Goal: Task Accomplishment & Management: Use online tool/utility

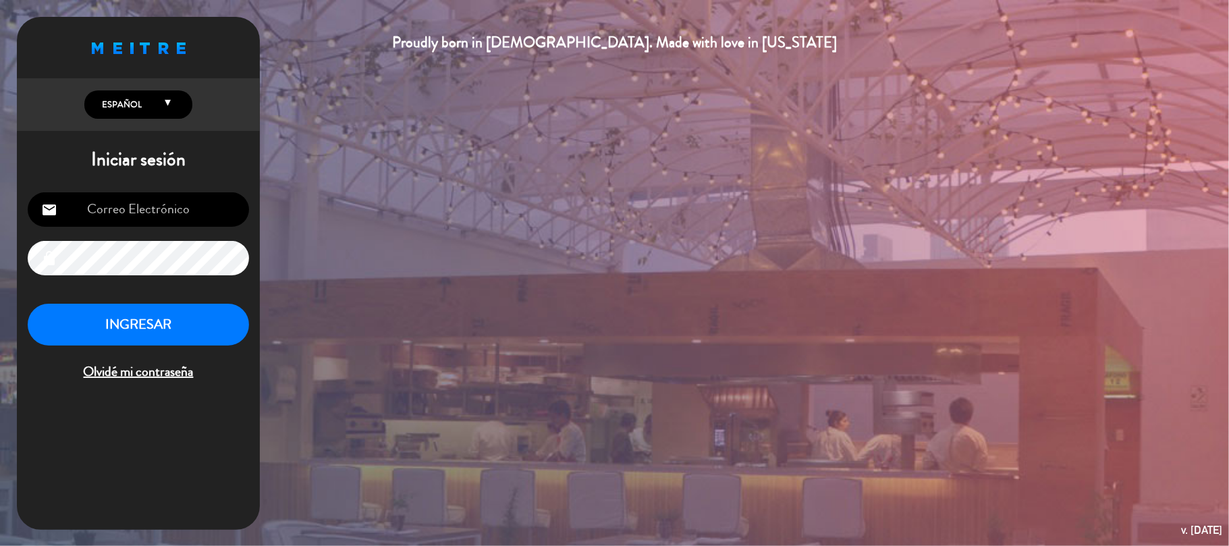
type input "[EMAIL_ADDRESS][DOMAIN_NAME]"
click at [139, 312] on button "INGRESAR" at bounding box center [138, 325] width 221 height 43
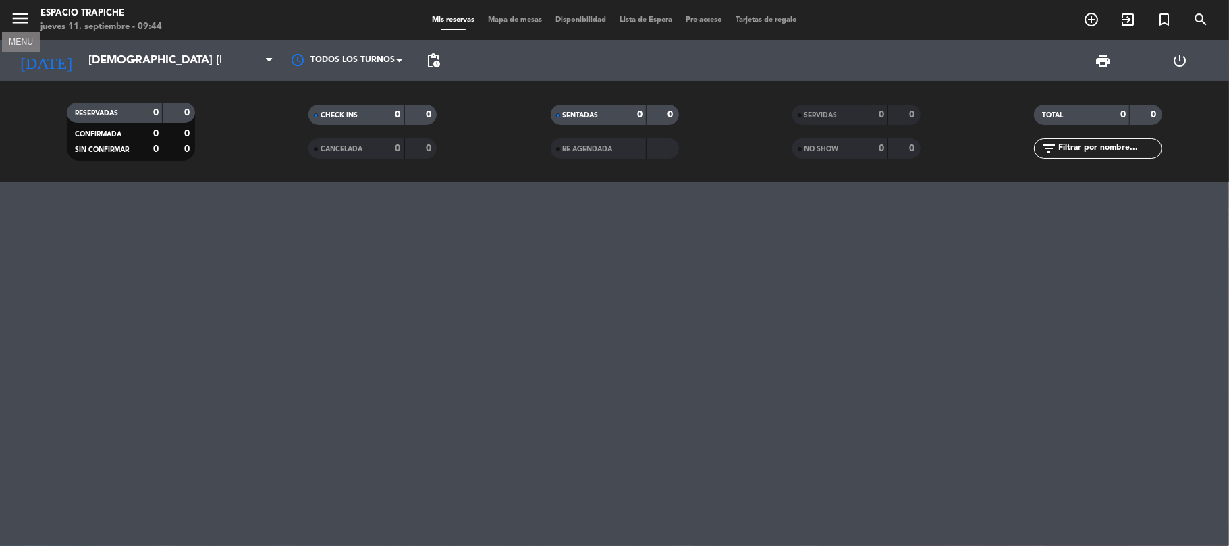
drag, startPoint x: 16, startPoint y: 22, endPoint x: 34, endPoint y: 35, distance: 22.1
click at [13, 22] on icon "menu" at bounding box center [20, 18] width 20 height 20
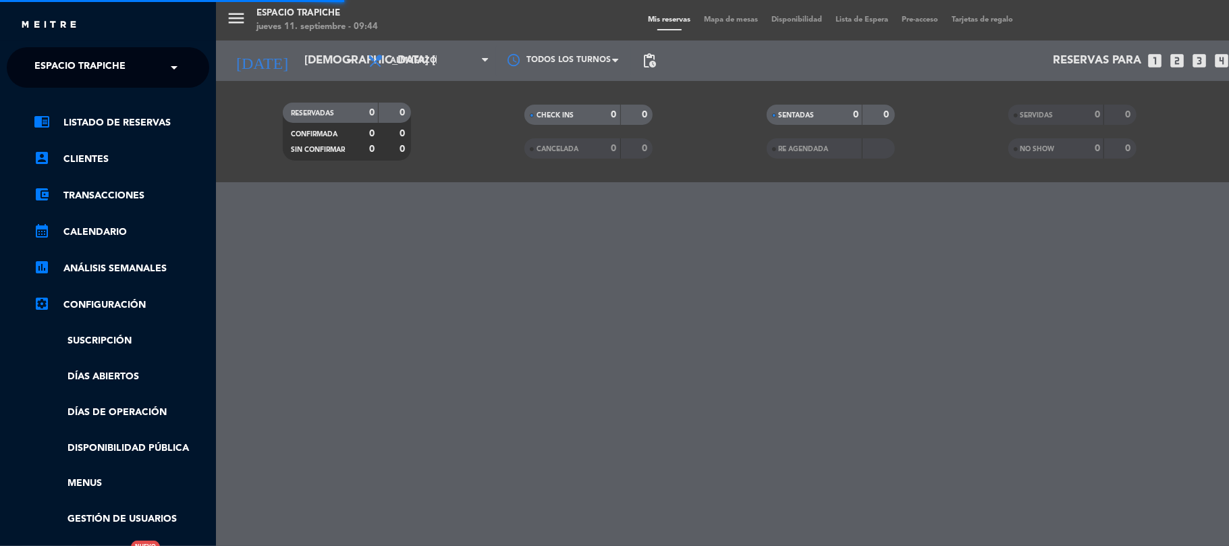
click at [95, 66] on span "Espacio Trapiche" at bounding box center [79, 67] width 91 height 28
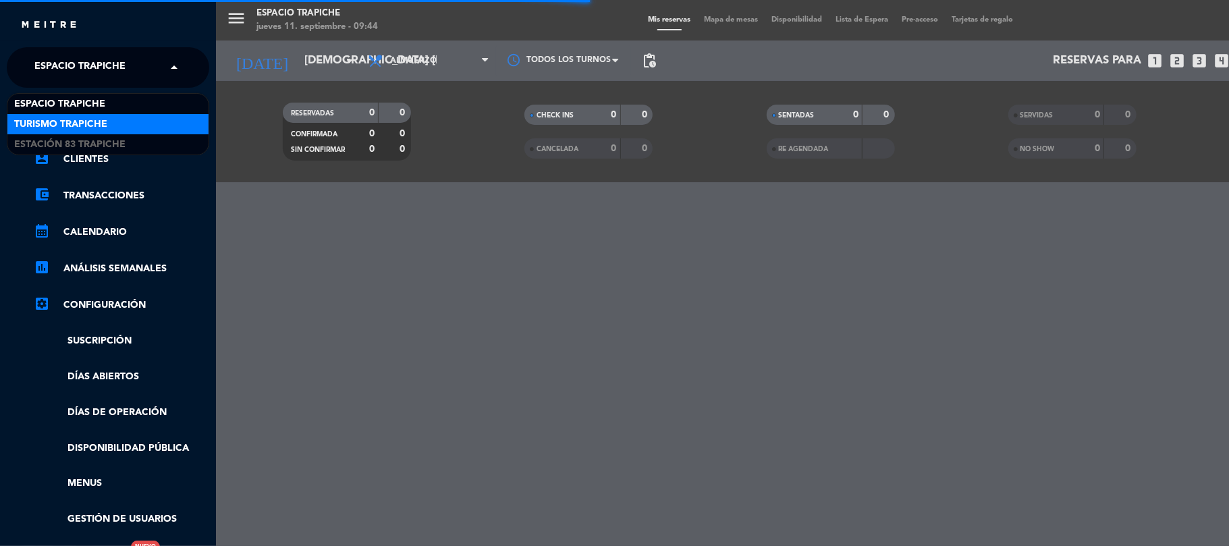
click at [93, 123] on span "Turismo Trapiche" at bounding box center [60, 125] width 93 height 16
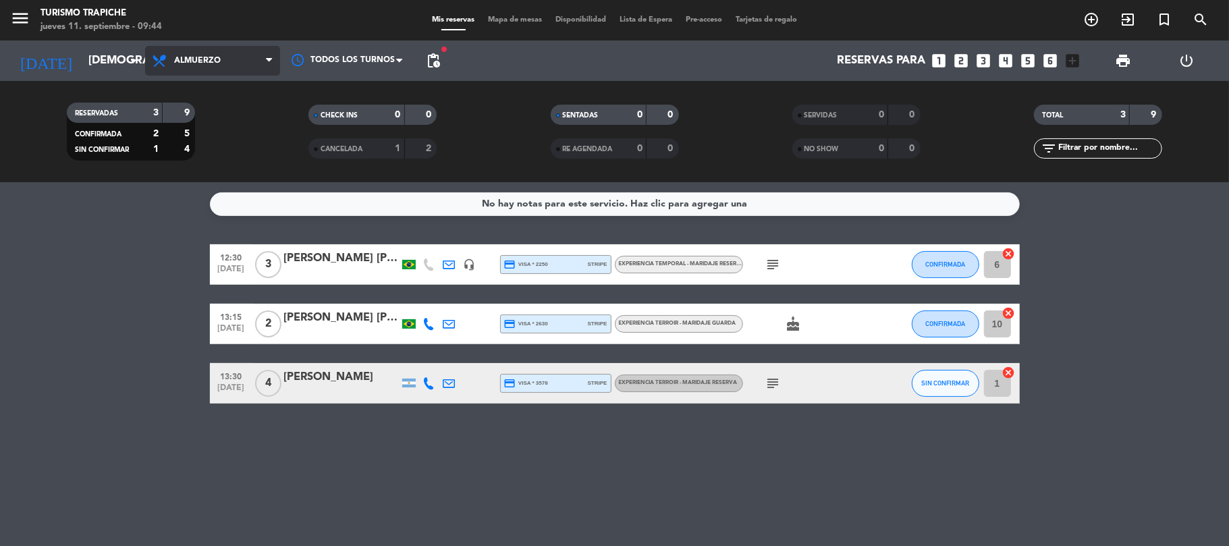
click at [244, 66] on span "Almuerzo" at bounding box center [212, 61] width 135 height 30
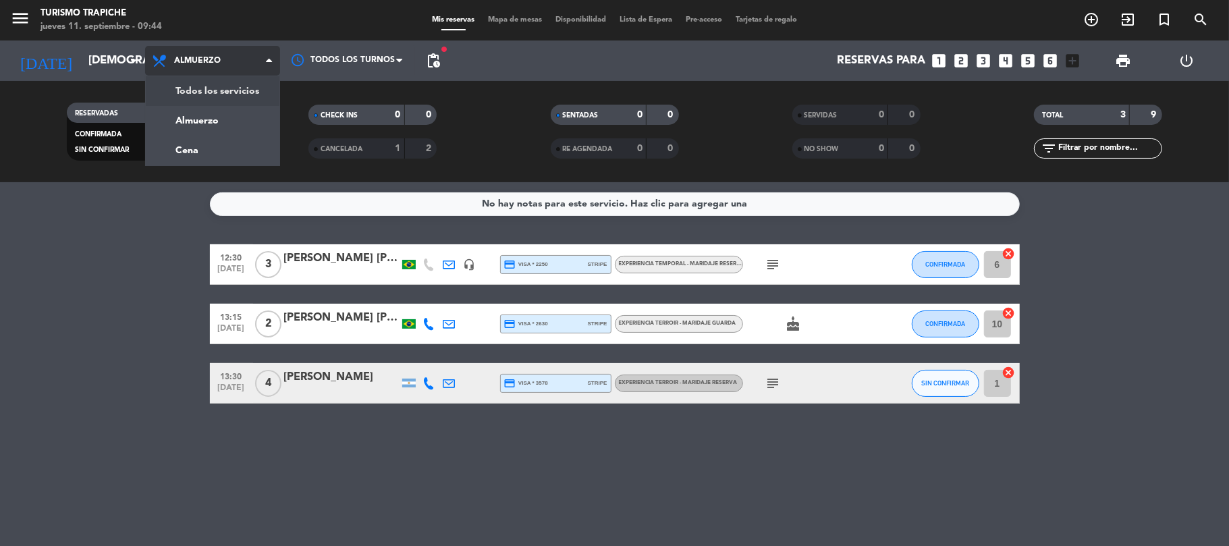
click at [222, 88] on div "menu Turismo Trapiche jueves 11. septiembre - 09:44 Mis reservas Mapa de mesas …" at bounding box center [614, 91] width 1229 height 182
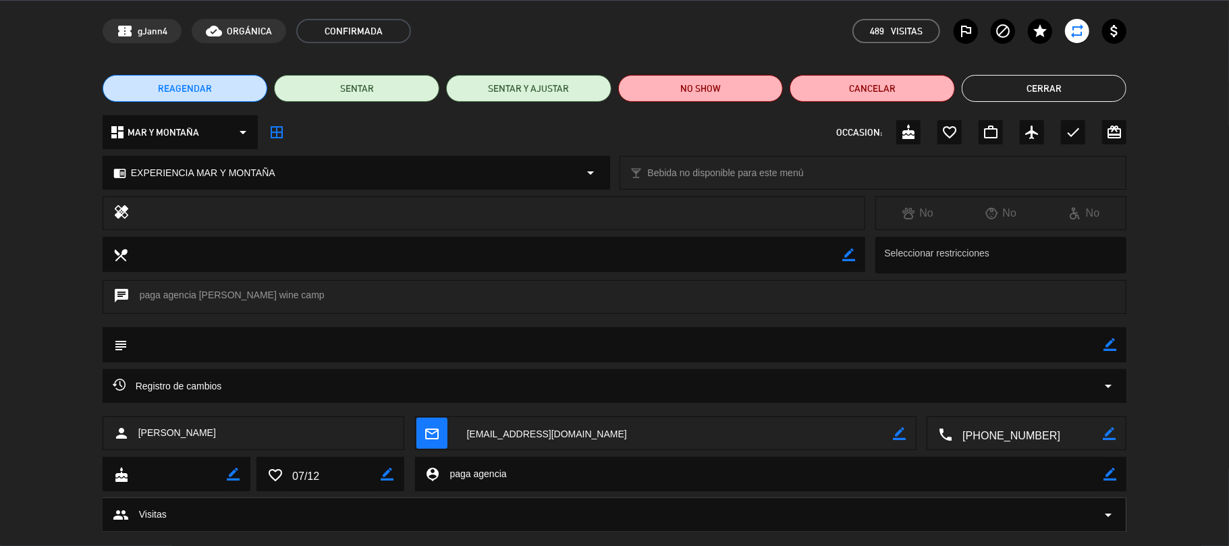
scroll to position [72, 0]
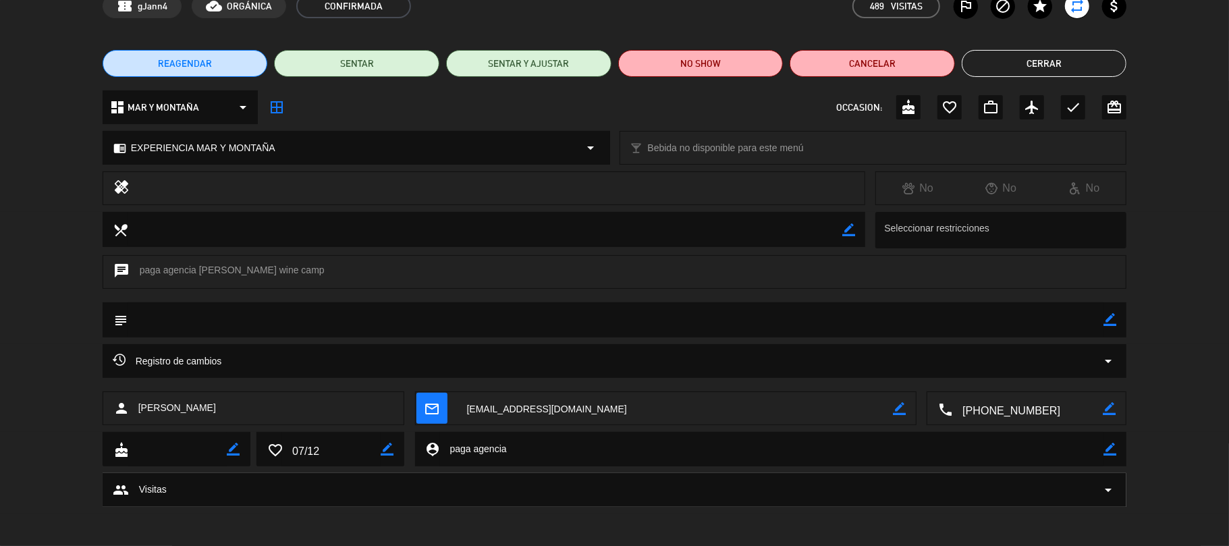
click at [991, 66] on button "Cerrar" at bounding box center [1044, 63] width 165 height 27
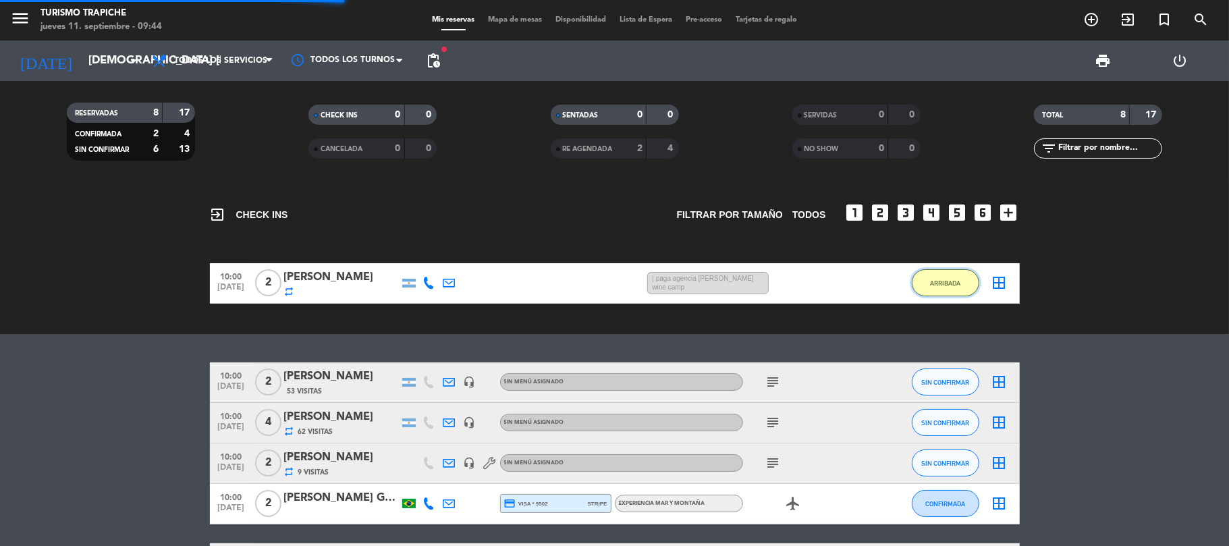
click at [941, 281] on span "ARRIBADA" at bounding box center [945, 282] width 30 height 7
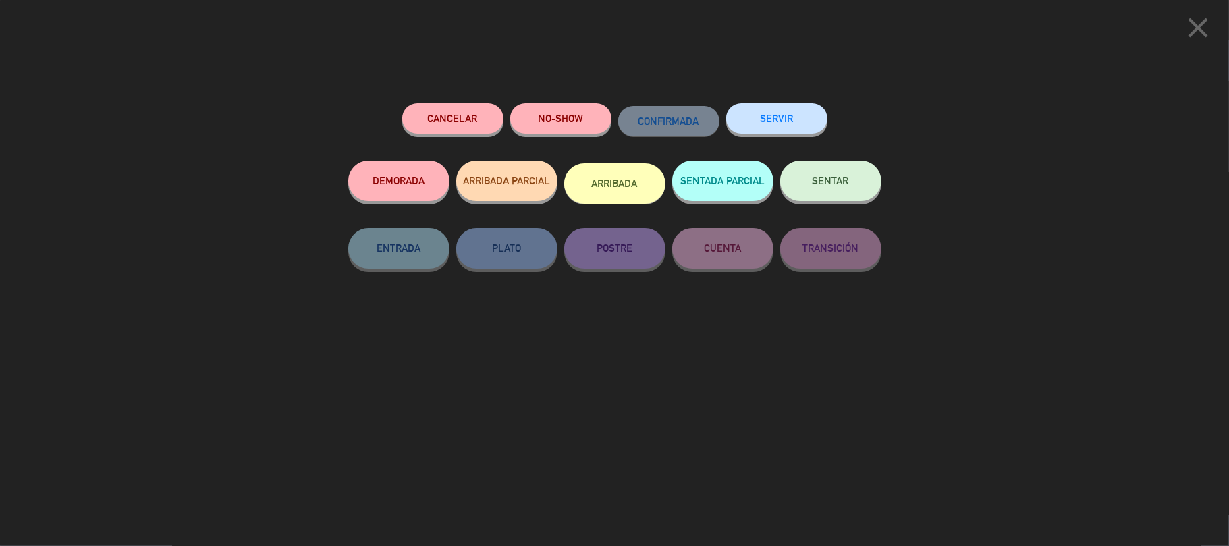
click at [838, 198] on button "SENTAR" at bounding box center [830, 181] width 101 height 40
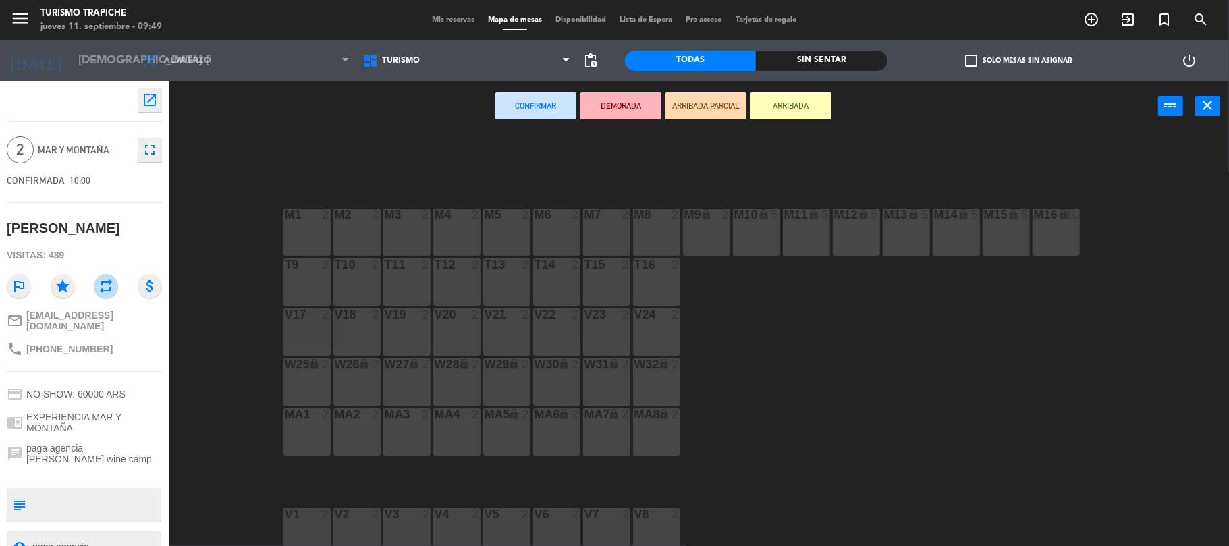
drag, startPoint x: 319, startPoint y: 224, endPoint x: 610, endPoint y: 85, distance: 323.0
click at [319, 223] on div "M1 2" at bounding box center [306, 232] width 47 height 47
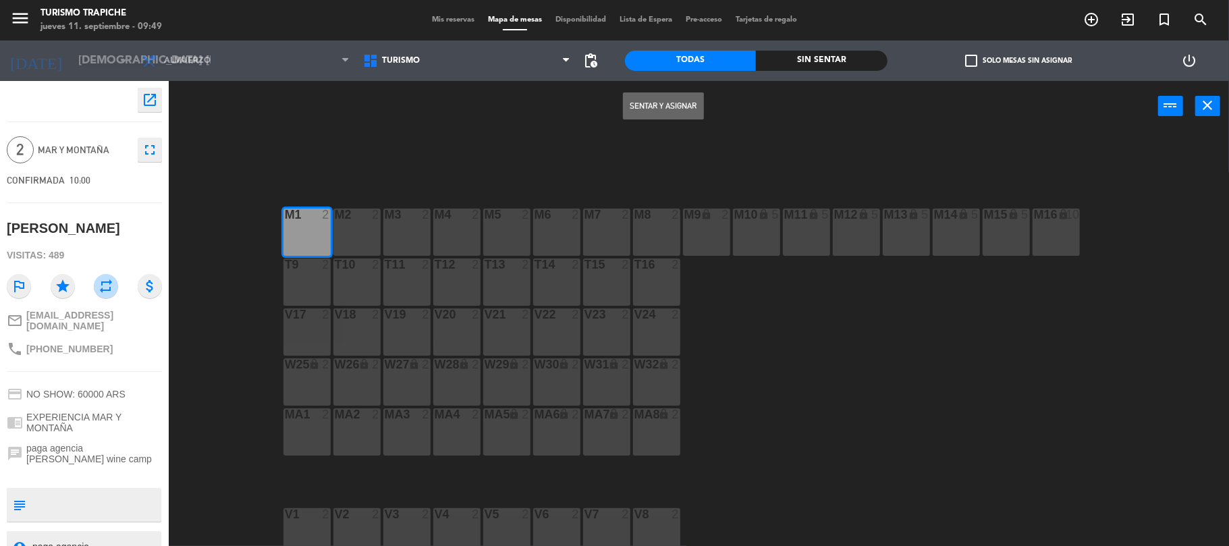
click at [653, 103] on button "Sentar y Asignar" at bounding box center [663, 105] width 81 height 27
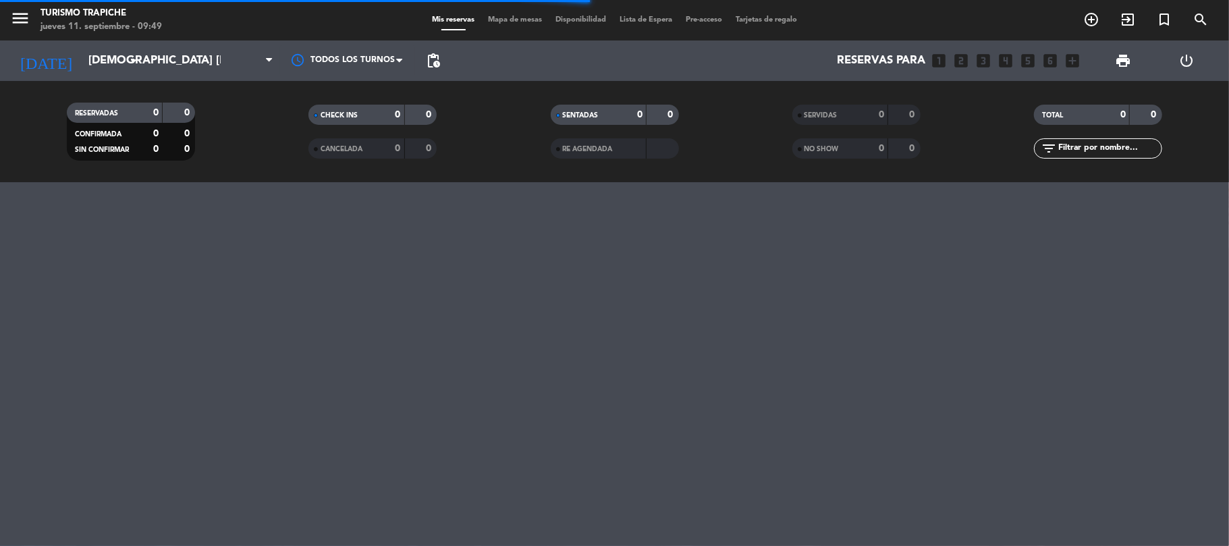
click at [30, 385] on div "menu Turismo Trapiche jueves 11. septiembre - 09:49 Mis reservas Mapa de mesas …" at bounding box center [614, 273] width 1229 height 546
click at [178, 68] on span "Almuerzo" at bounding box center [212, 61] width 135 height 30
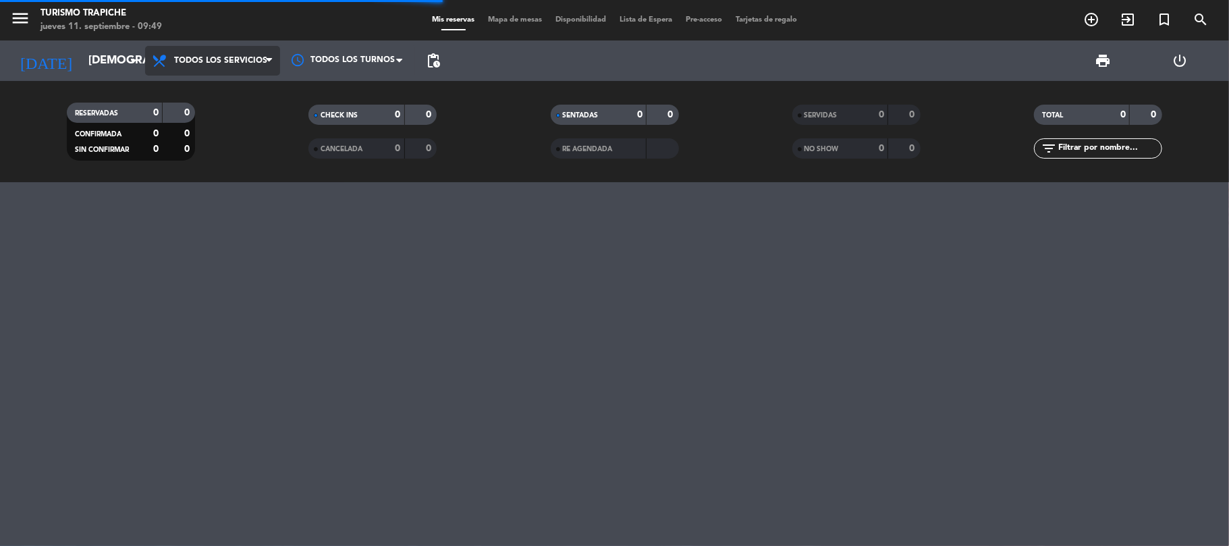
click at [186, 88] on div "menu Turismo Trapiche jueves 11. septiembre - 09:49 Mis reservas Mapa de mesas …" at bounding box center [614, 91] width 1229 height 182
click at [98, 265] on div "menu Turismo Trapiche jueves 11. septiembre - 09:49 Mis reservas Mapa de mesas …" at bounding box center [614, 273] width 1229 height 546
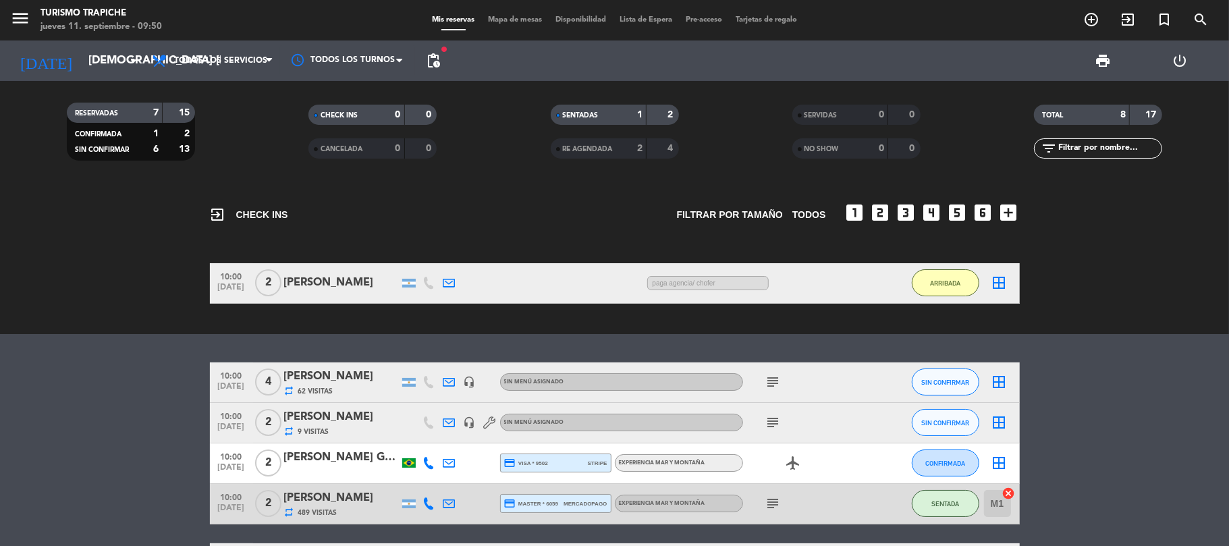
click at [0, 333] on div "exit_to_app CHECK INS Filtrar por tamaño TODOS looks_one looks_two looks_3 look…" at bounding box center [614, 258] width 1229 height 152
click at [332, 285] on div "[PERSON_NAME]" at bounding box center [341, 283] width 115 height 18
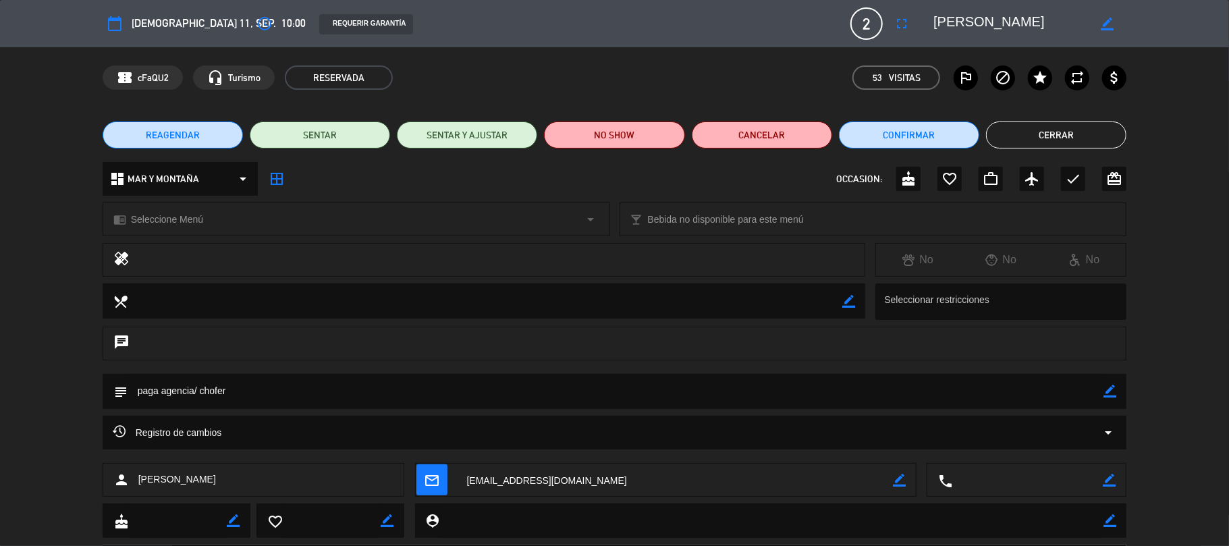
click at [1031, 135] on button "Cerrar" at bounding box center [1056, 134] width 140 height 27
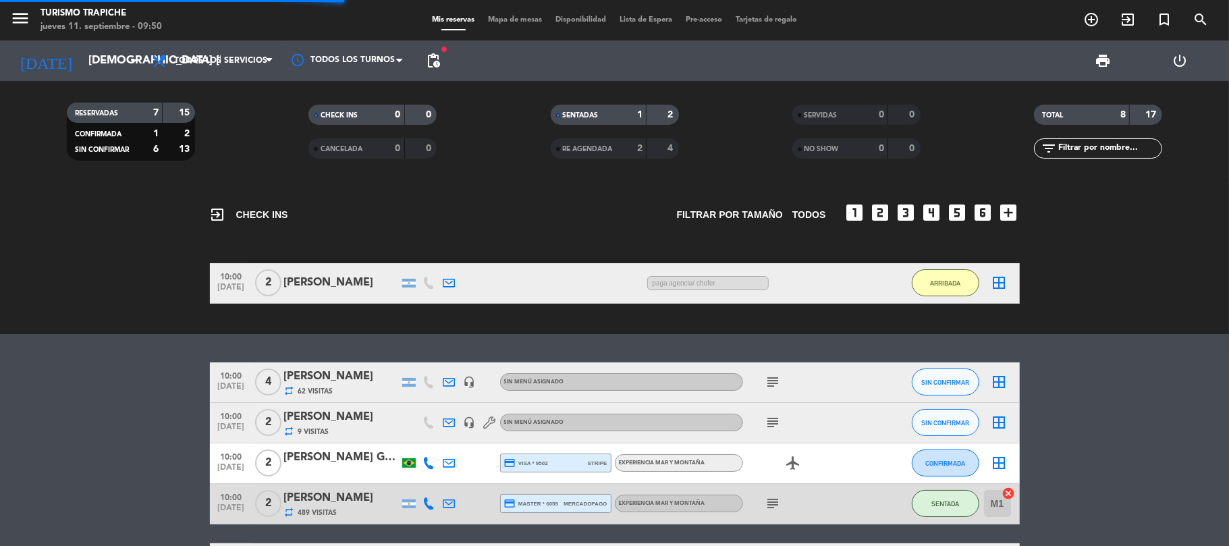
click at [168, 362] on bookings-row "10:00 [DATE] 4 [PERSON_NAME] repeat 62 Visitas headset_mic Sin menú asignado su…" at bounding box center [614, 522] width 1229 height 321
click at [159, 370] on bookings-row "10:00 [DATE] 4 [PERSON_NAME] repeat 62 Visitas headset_mic Sin menú asignado su…" at bounding box center [614, 522] width 1229 height 321
click at [82, 63] on input "[DEMOGRAPHIC_DATA] [DATE]" at bounding box center [155, 61] width 146 height 26
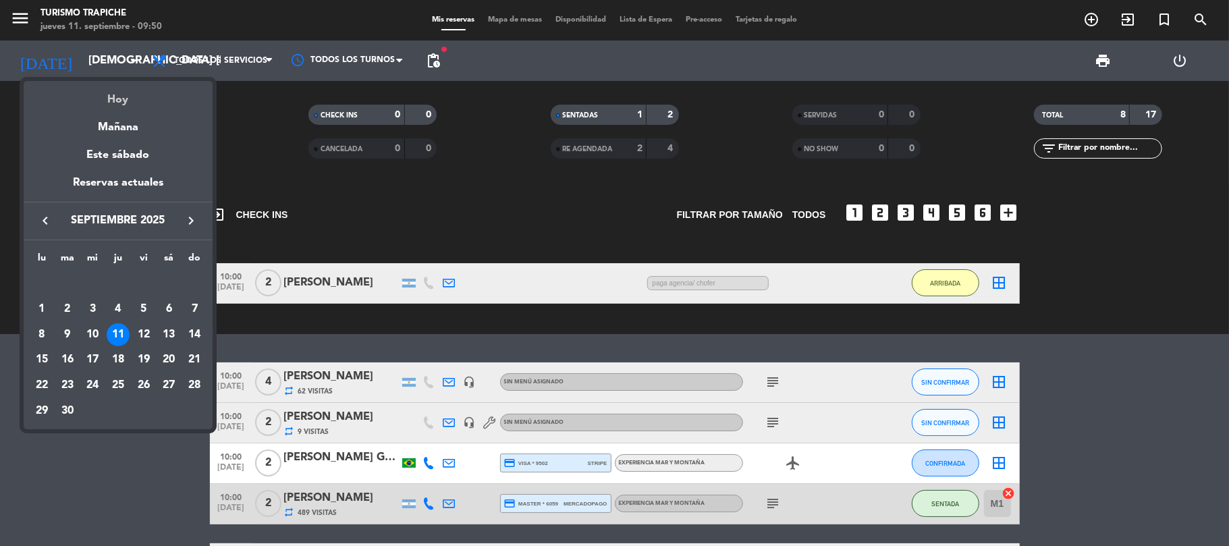
click at [119, 92] on div "Hoy" at bounding box center [118, 95] width 189 height 28
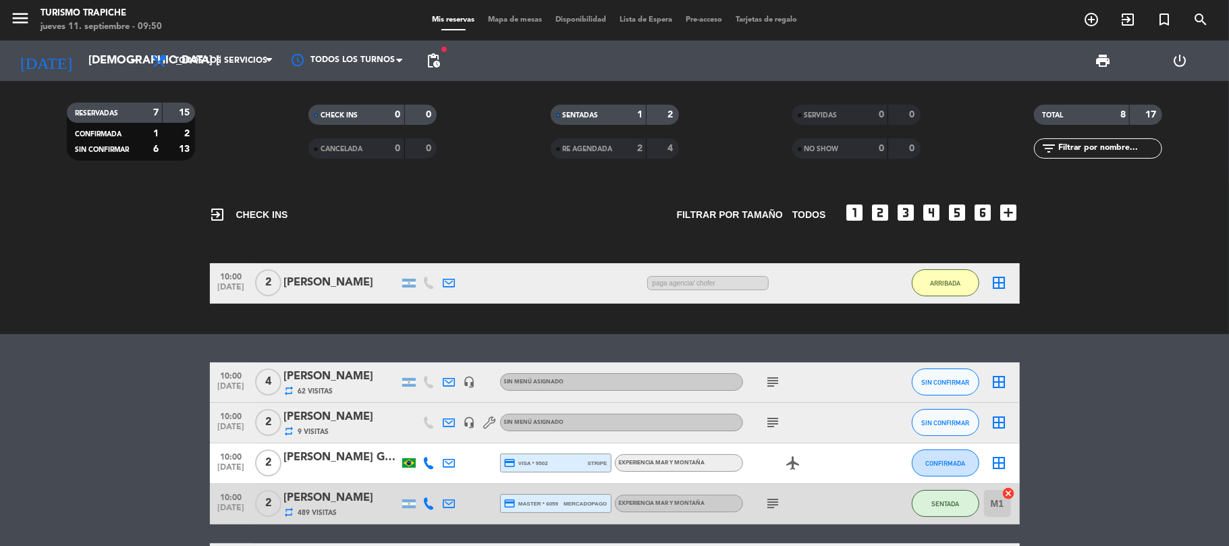
click at [136, 336] on div "exit_to_app CHECK INS Filtrar por tamaño TODOS looks_one looks_two looks_3 look…" at bounding box center [614, 364] width 1229 height 364
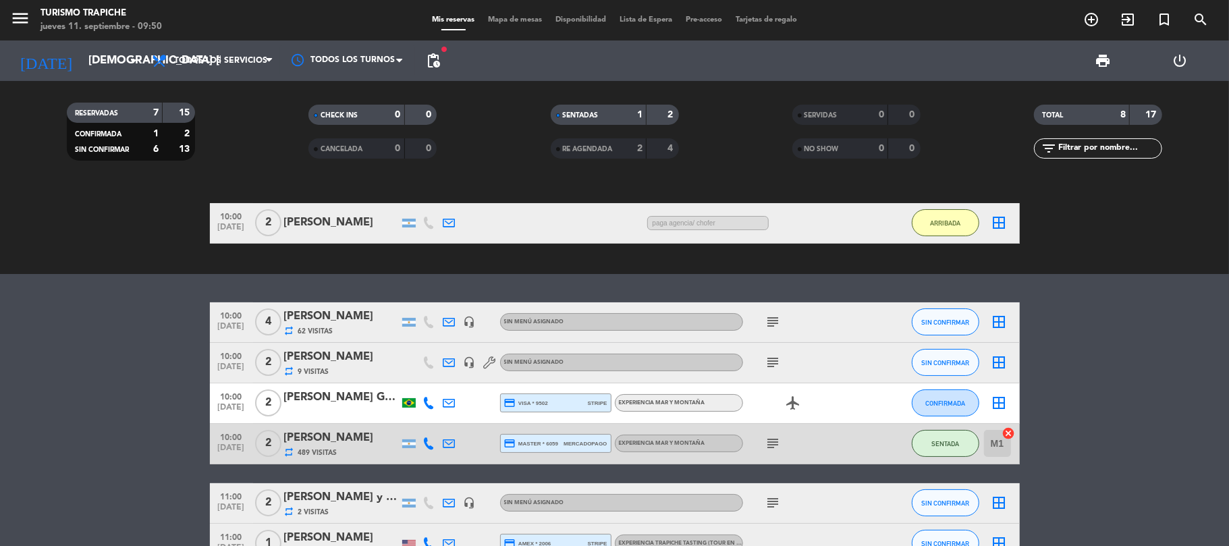
scroll to position [90, 0]
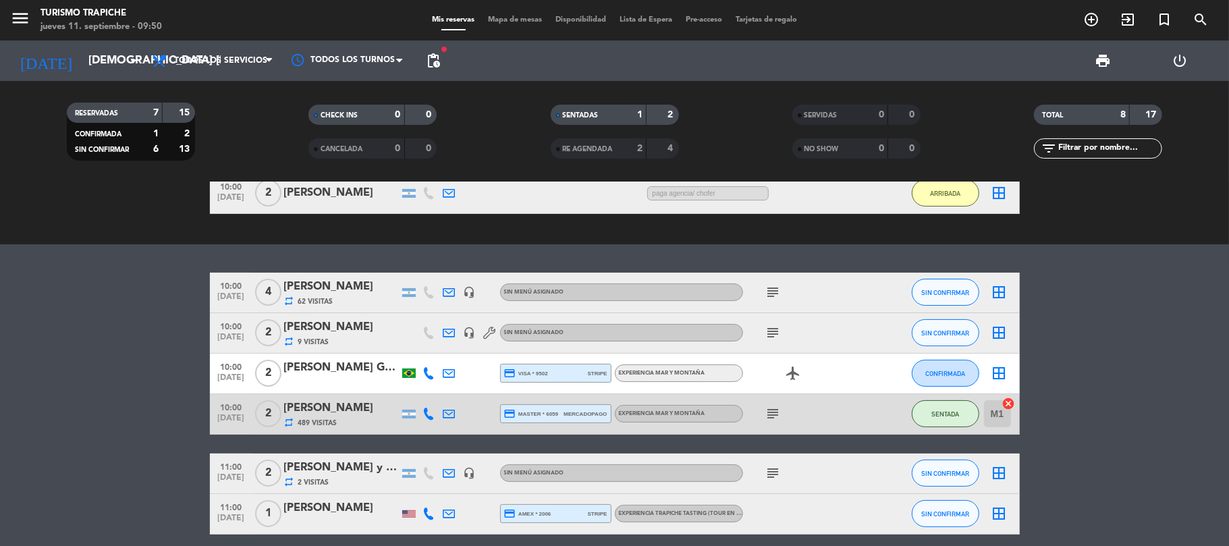
click at [142, 365] on bookings-row "10:00 [DATE] 4 [PERSON_NAME] repeat 62 Visitas headset_mic Sin menú asignado su…" at bounding box center [614, 433] width 1229 height 321
click at [103, 425] on bookings-row "10:00 [DATE] 4 [PERSON_NAME] repeat 62 Visitas headset_mic Sin menú asignado su…" at bounding box center [614, 433] width 1229 height 321
click at [444, 414] on icon at bounding box center [449, 414] width 12 height 12
drag, startPoint x: 141, startPoint y: 403, endPoint x: 557, endPoint y: 437, distance: 417.9
click at [142, 402] on bookings-row "10:00 [DATE] 4 [PERSON_NAME] repeat 62 Visitas headset_mic Sin menú asignado su…" at bounding box center [614, 433] width 1229 height 321
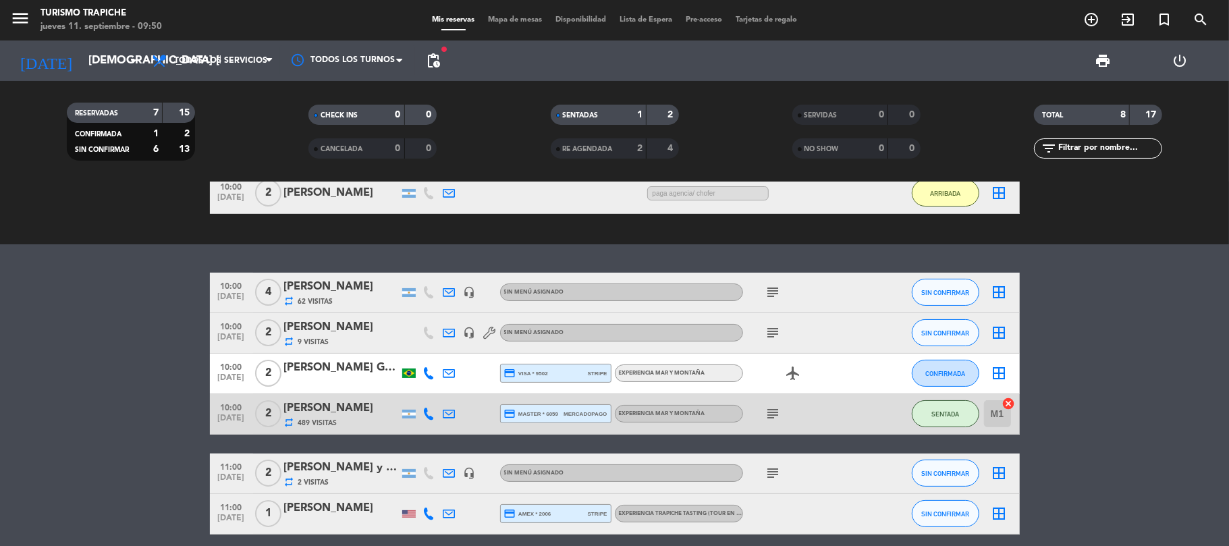
click at [767, 416] on icon "subject" at bounding box center [773, 414] width 16 height 16
click at [769, 412] on icon "subject" at bounding box center [773, 414] width 16 height 16
click at [298, 425] on span "489 Visitas" at bounding box center [317, 423] width 39 height 11
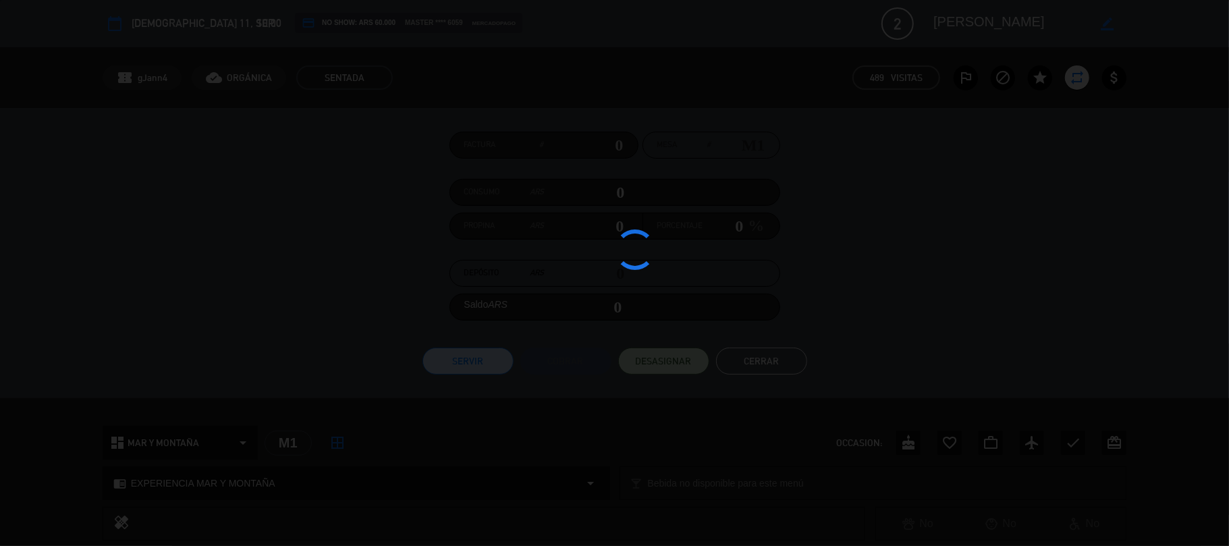
click at [764, 366] on button "Cerrar" at bounding box center [761, 361] width 91 height 27
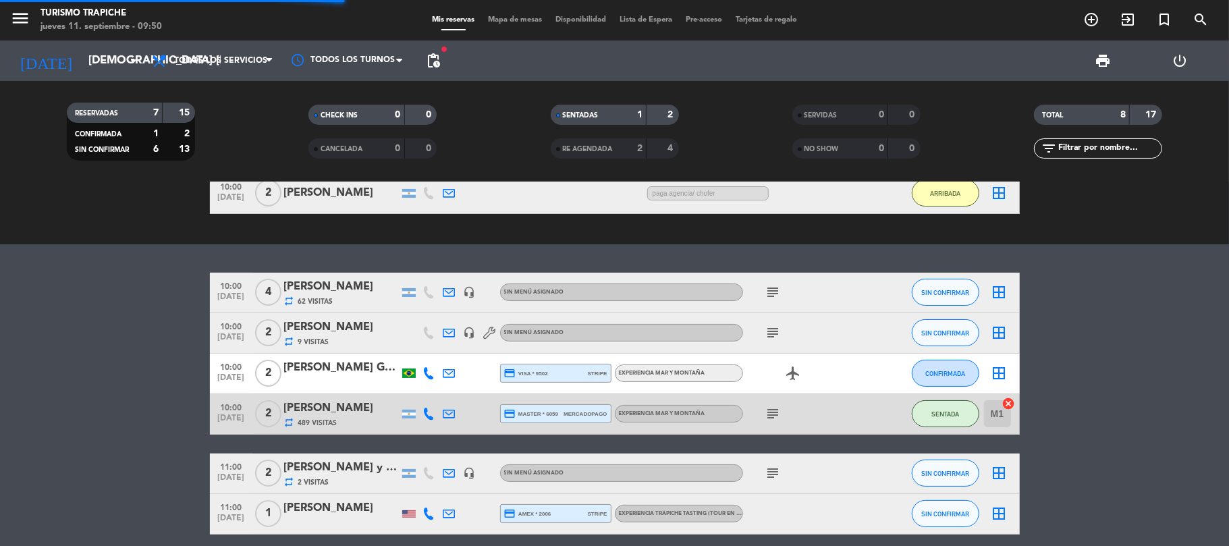
drag, startPoint x: 76, startPoint y: 381, endPoint x: 97, endPoint y: 377, distance: 21.4
click at [77, 381] on bookings-row "10:00 [DATE] 4 [PERSON_NAME] repeat 62 Visitas headset_mic Sin menú asignado su…" at bounding box center [614, 433] width 1229 height 321
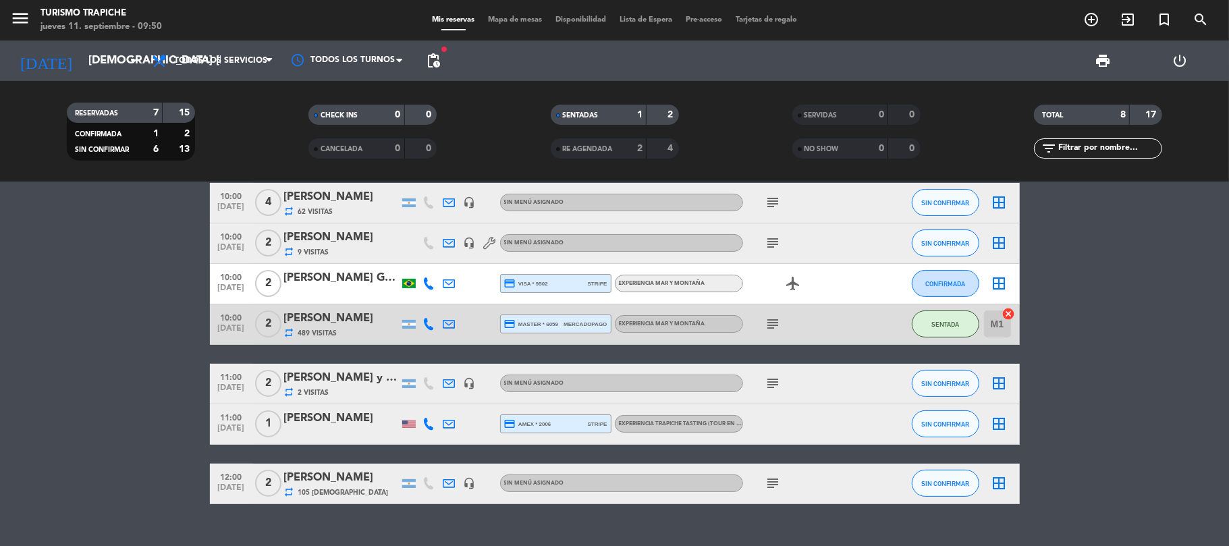
click at [158, 349] on bookings-row "10:00 [DATE] 4 [PERSON_NAME] repeat 62 Visitas headset_mic Sin menú asignado su…" at bounding box center [614, 343] width 1229 height 321
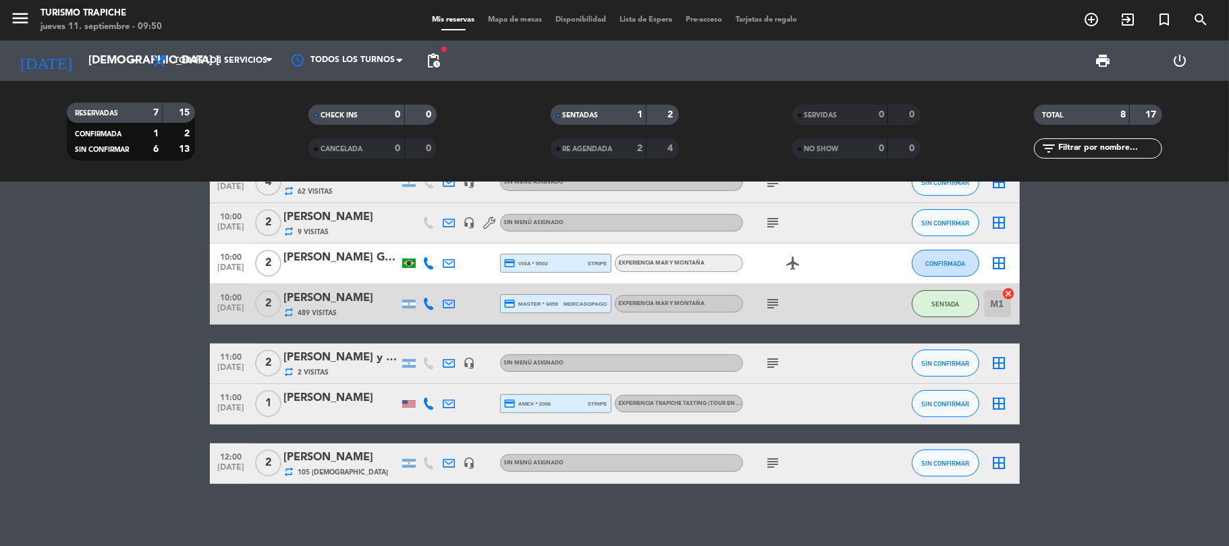
scroll to position [204, 0]
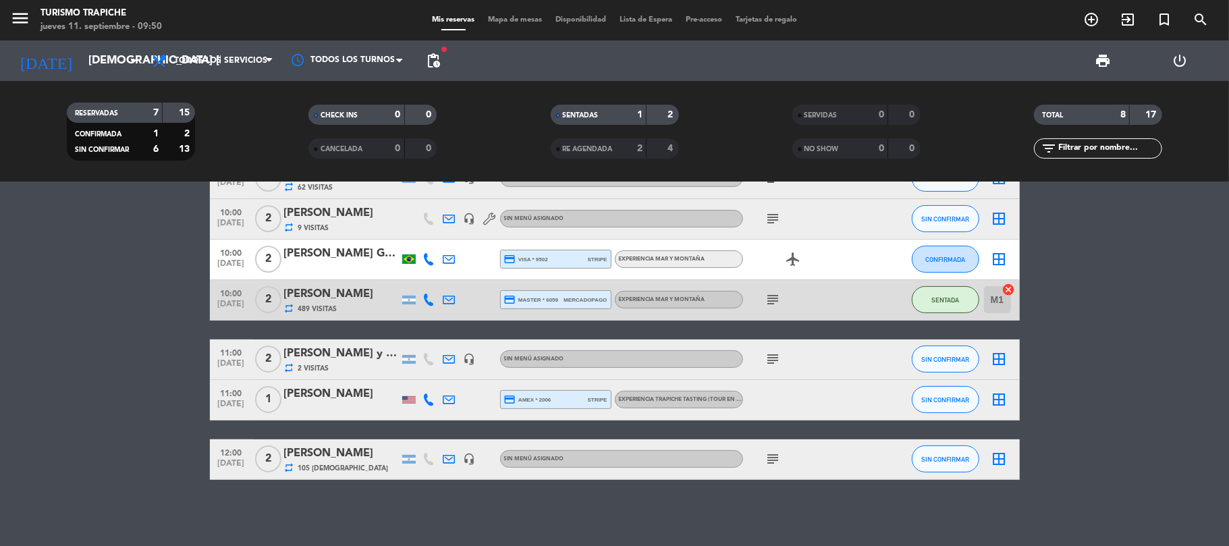
click at [158, 349] on bookings-row "10:00 [DATE] 4 [PERSON_NAME] repeat 62 Visitas headset_mic Sin menú asignado su…" at bounding box center [614, 319] width 1229 height 321
click at [451, 448] on div at bounding box center [449, 459] width 20 height 40
click at [451, 460] on icon at bounding box center [449, 459] width 12 height 12
click at [773, 459] on icon "subject" at bounding box center [773, 459] width 16 height 16
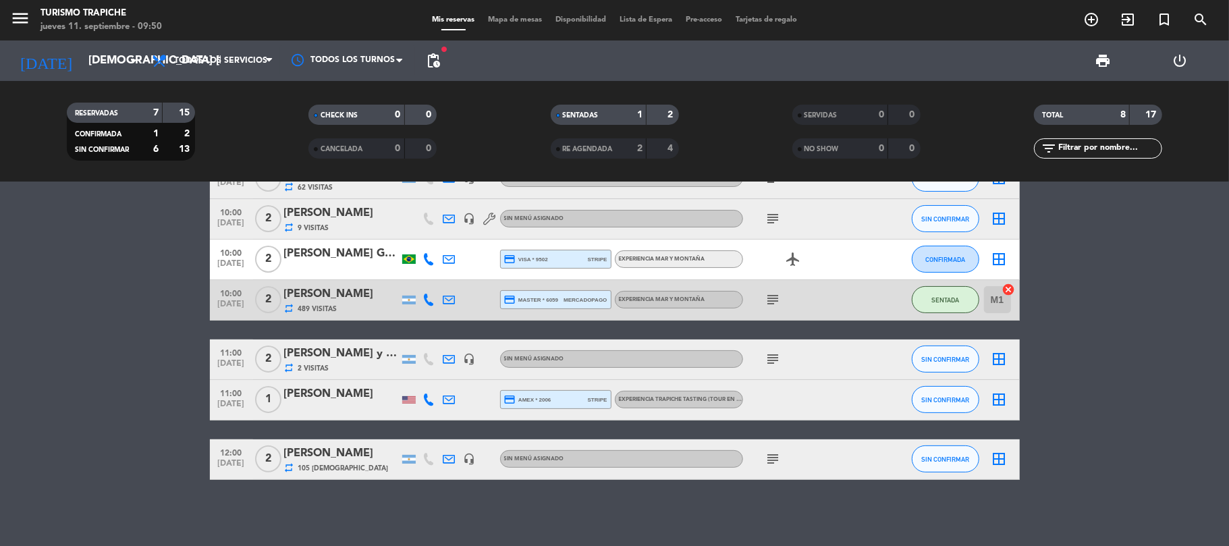
drag, startPoint x: 41, startPoint y: 419, endPoint x: 161, endPoint y: 438, distance: 120.9
click at [71, 425] on bookings-row "10:00 [DATE] 4 [PERSON_NAME] repeat 62 Visitas headset_mic Sin menú asignado su…" at bounding box center [614, 319] width 1229 height 321
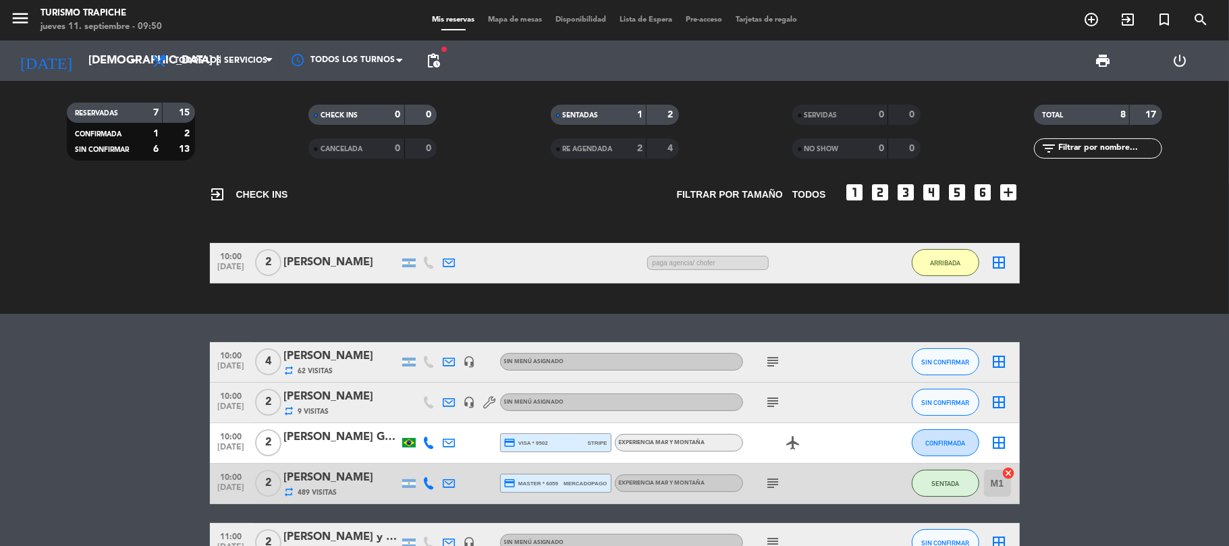
scroll to position [0, 0]
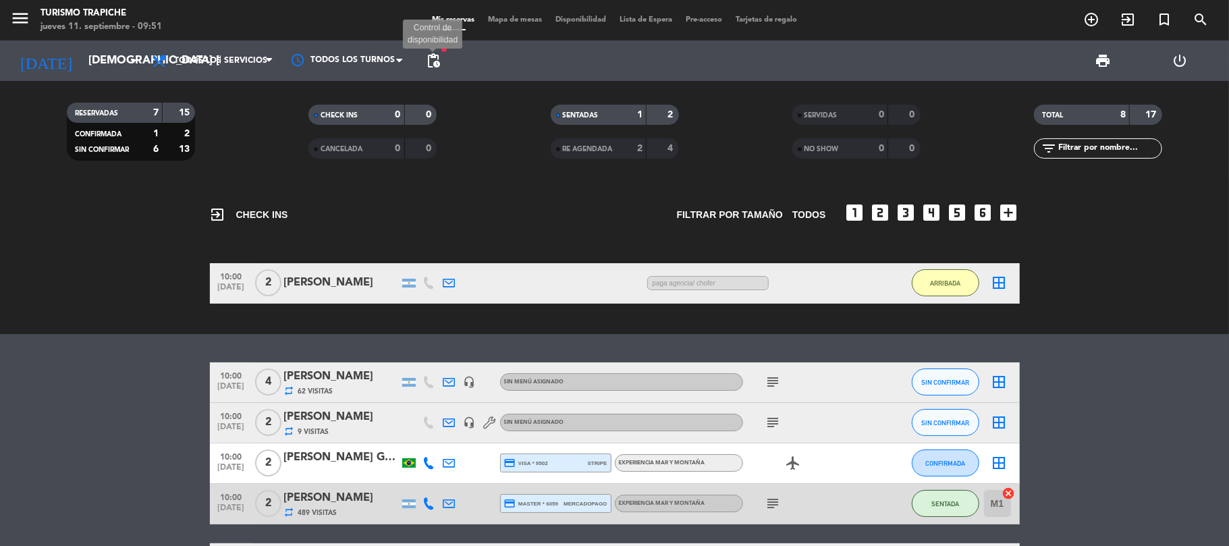
click at [427, 57] on span "pending_actions" at bounding box center [433, 61] width 16 height 16
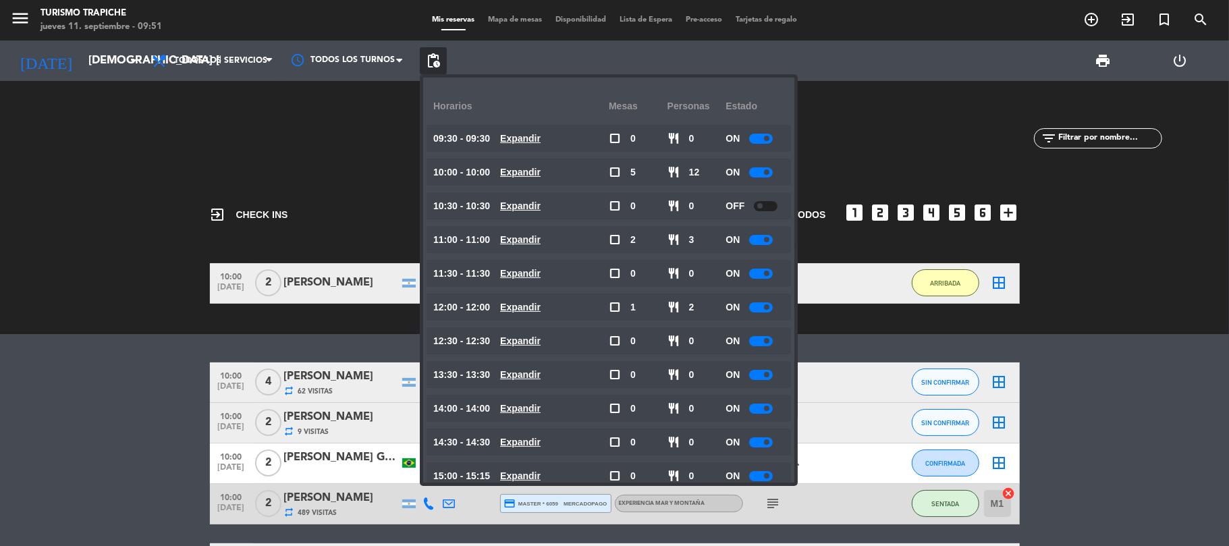
click at [427, 57] on span "pending_actions" at bounding box center [433, 61] width 16 height 16
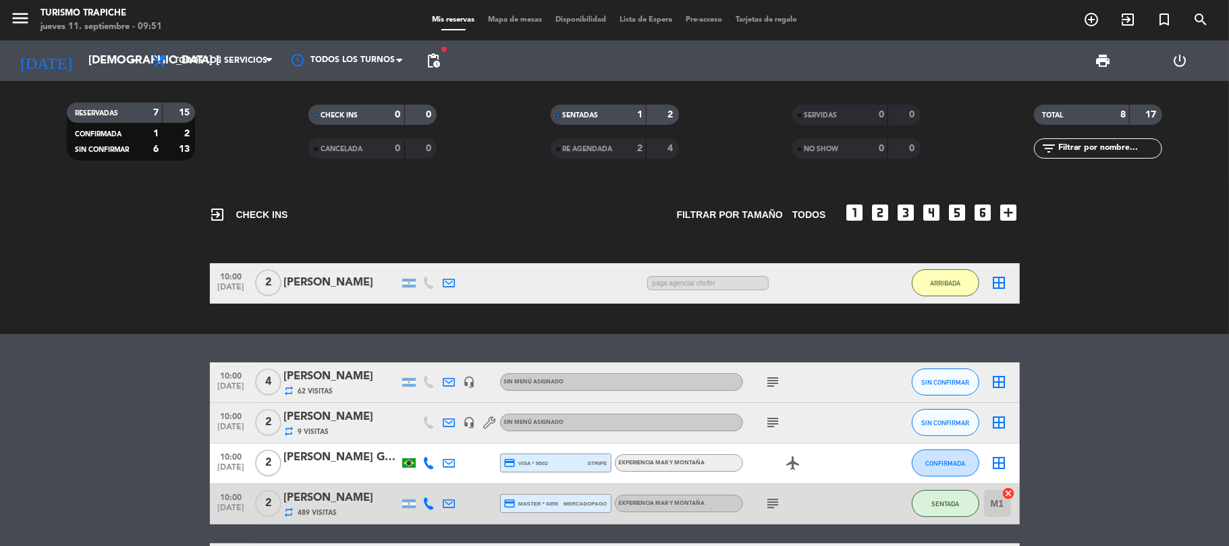
scroll to position [90, 0]
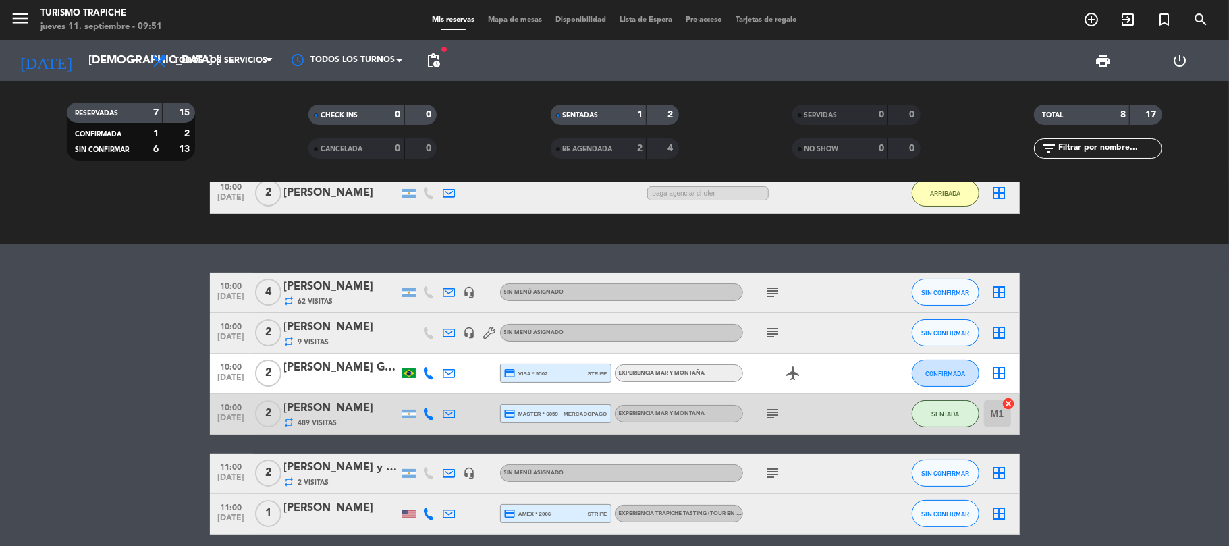
click at [87, 327] on bookings-row "10:00 [DATE] 4 [PERSON_NAME] repeat 62 Visitas headset_mic Sin menú asignado su…" at bounding box center [614, 433] width 1229 height 321
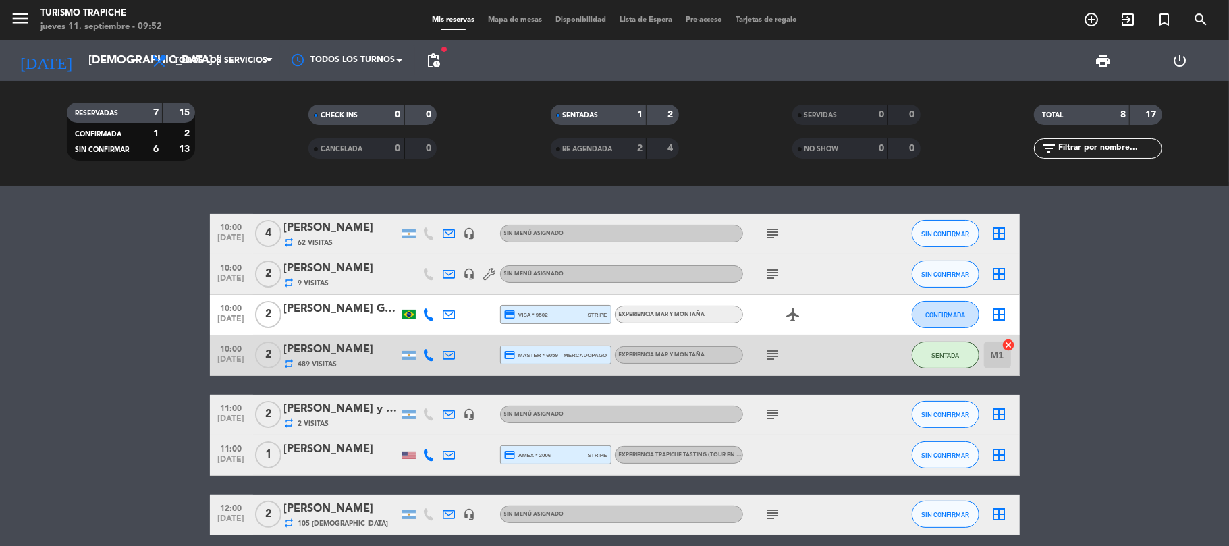
scroll to position [180, 0]
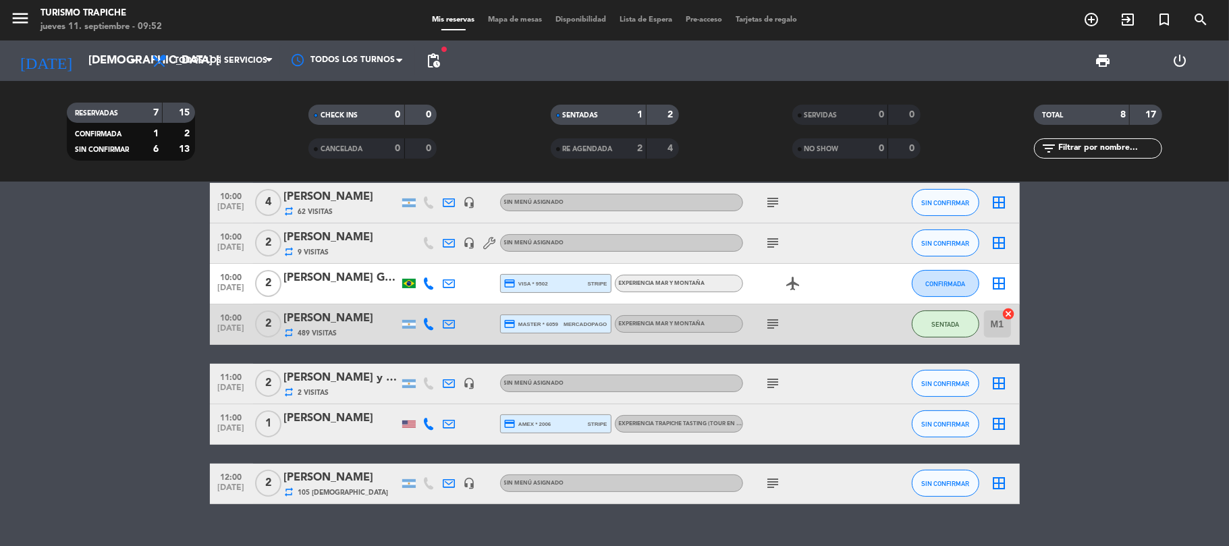
click at [141, 406] on bookings-row "10:00 [DATE] 4 [PERSON_NAME] repeat 62 Visitas headset_mic Sin menú asignado su…" at bounding box center [614, 343] width 1229 height 321
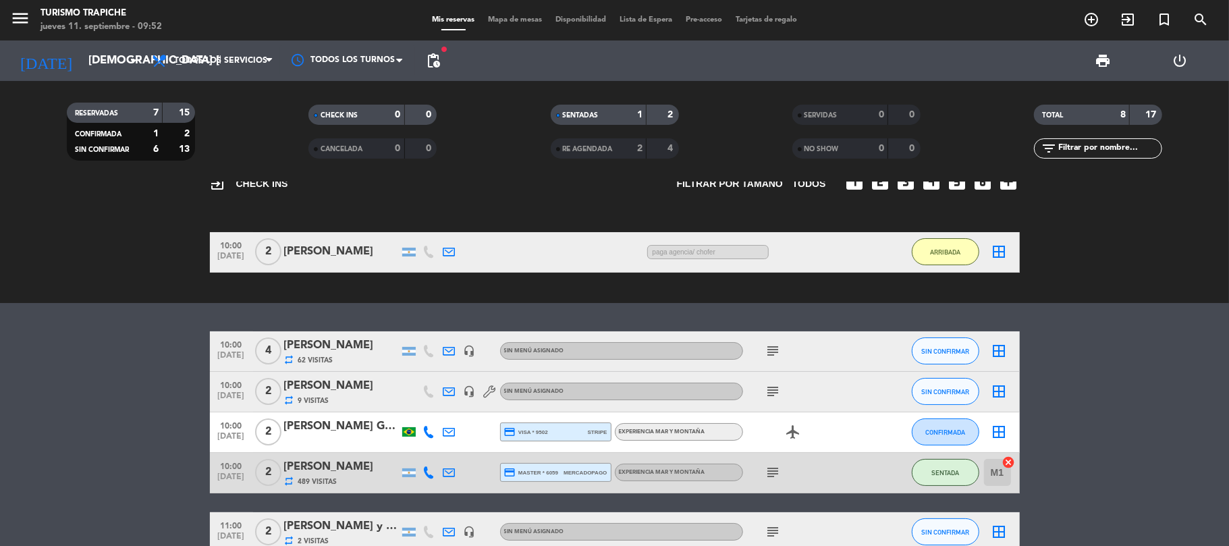
scroll to position [0, 0]
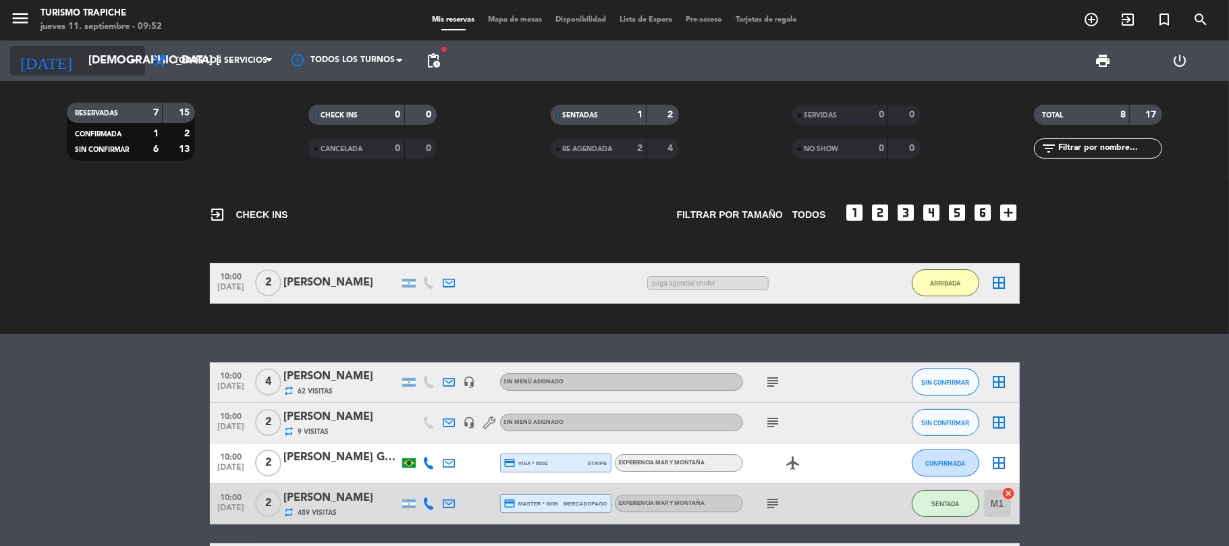
click at [82, 69] on input "[DEMOGRAPHIC_DATA] [DATE]" at bounding box center [155, 61] width 146 height 26
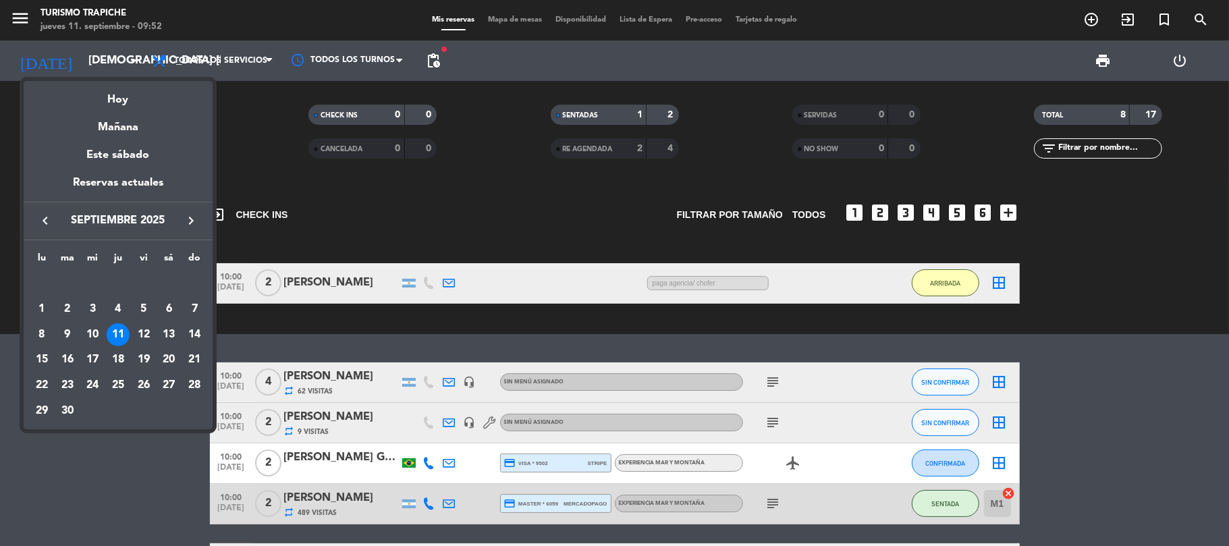
click at [198, 224] on icon "keyboard_arrow_right" at bounding box center [191, 221] width 16 height 16
click at [187, 358] on div "19" at bounding box center [194, 359] width 23 height 23
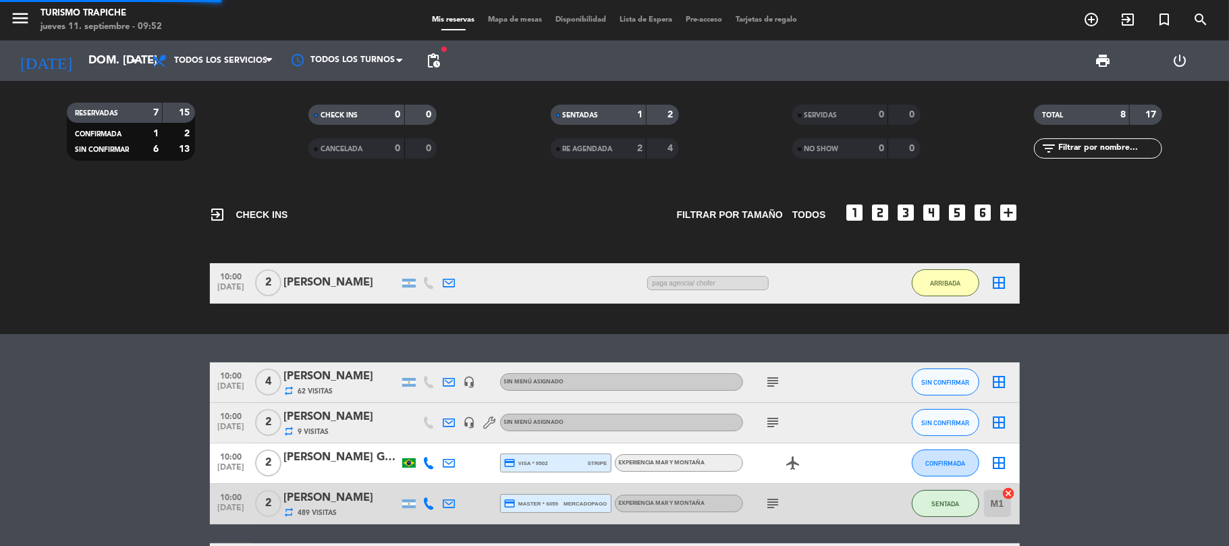
click at [162, 383] on bookings-row "10:00 [DATE] 4 [PERSON_NAME] repeat 62 Visitas headset_mic Sin menú asignado su…" at bounding box center [614, 522] width 1229 height 321
click at [122, 340] on div "exit_to_app CHECK INS Filtrar por tamaño TODOS looks_one looks_two looks_3 look…" at bounding box center [614, 364] width 1229 height 364
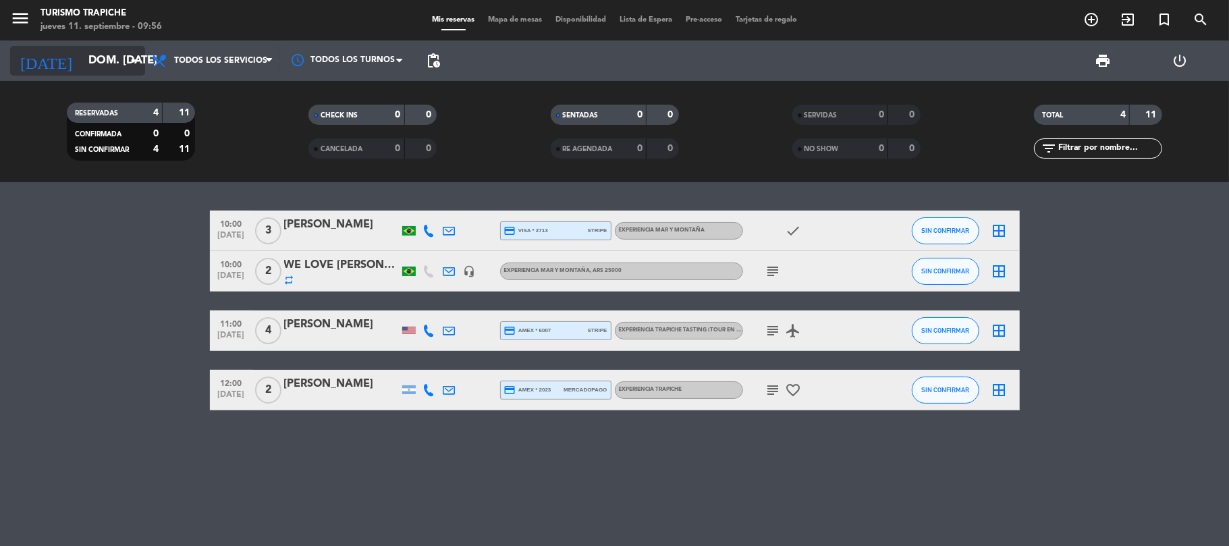
click at [114, 48] on input "dom. [DATE]" at bounding box center [155, 61] width 146 height 26
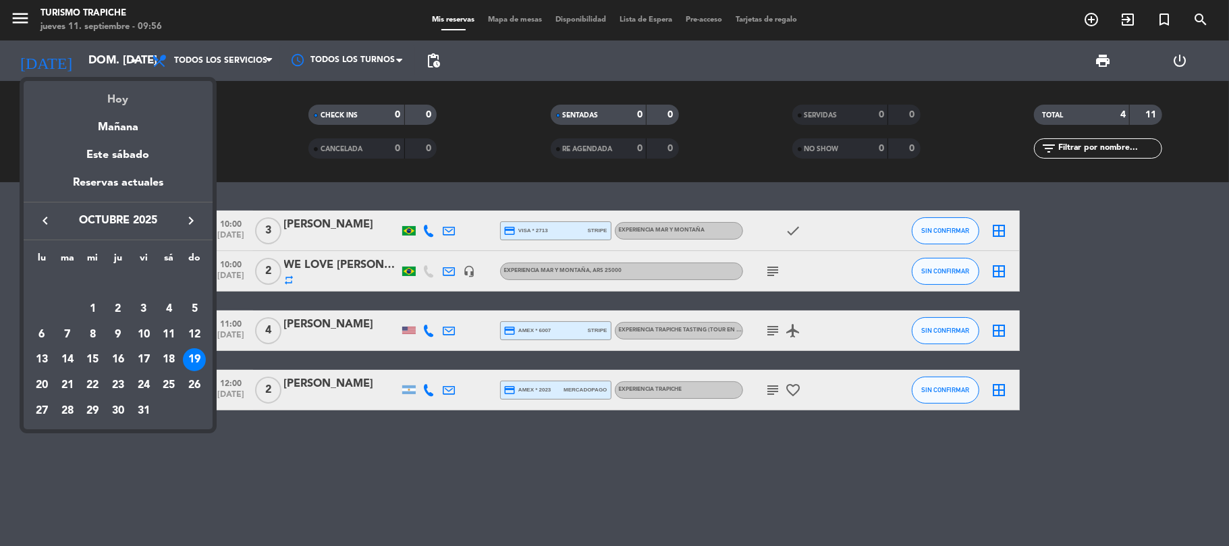
click at [113, 100] on div "Hoy" at bounding box center [118, 95] width 189 height 28
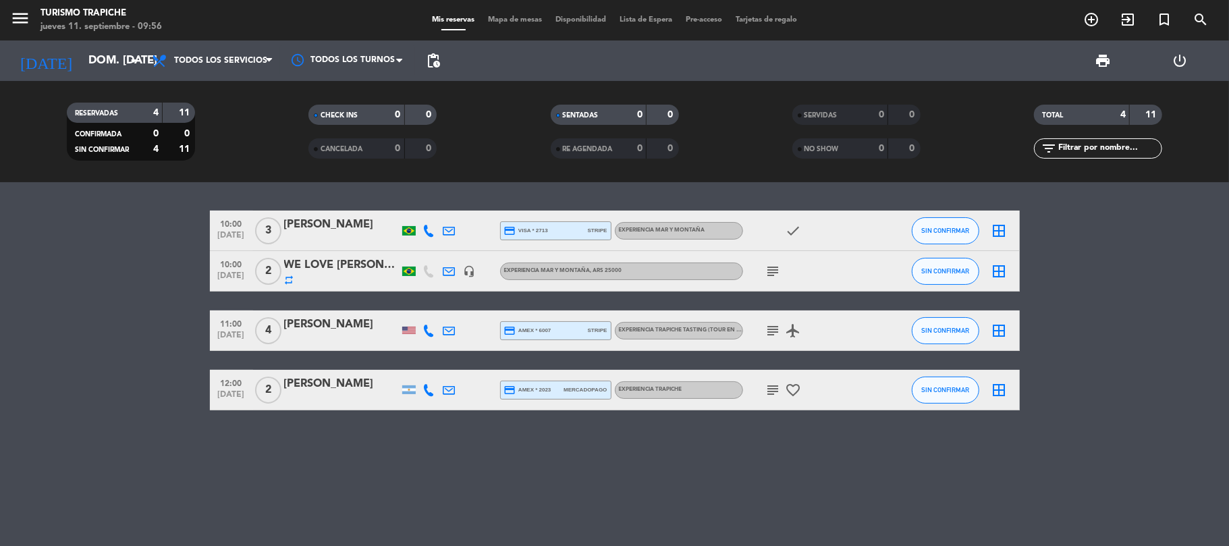
type input "[DEMOGRAPHIC_DATA] [DATE]"
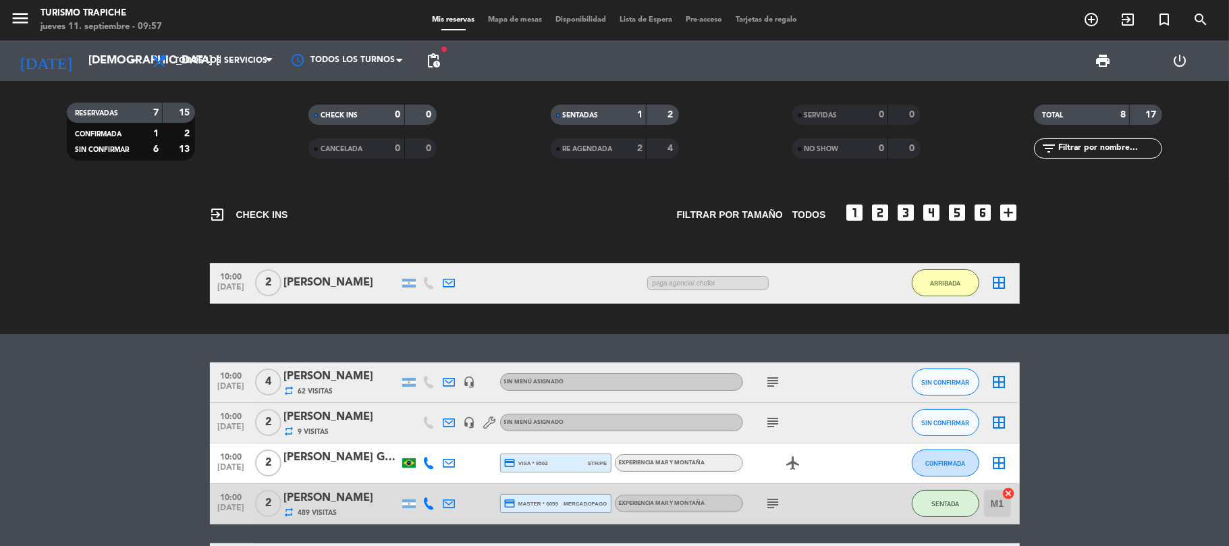
click at [336, 375] on div "[PERSON_NAME]" at bounding box center [341, 377] width 115 height 18
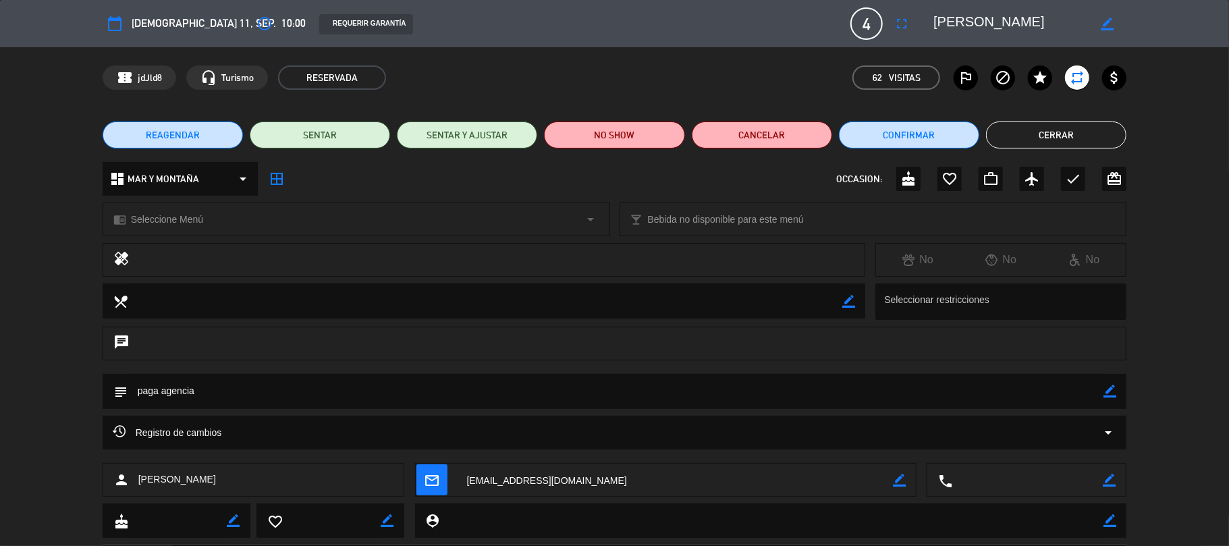
click at [1083, 120] on div "REAGENDAR SENTAR SENTAR Y AJUSTAR NO SHOW Cancelar Confirmar Cerrar" at bounding box center [614, 135] width 1229 height 54
click at [1069, 131] on button "Cerrar" at bounding box center [1056, 134] width 140 height 27
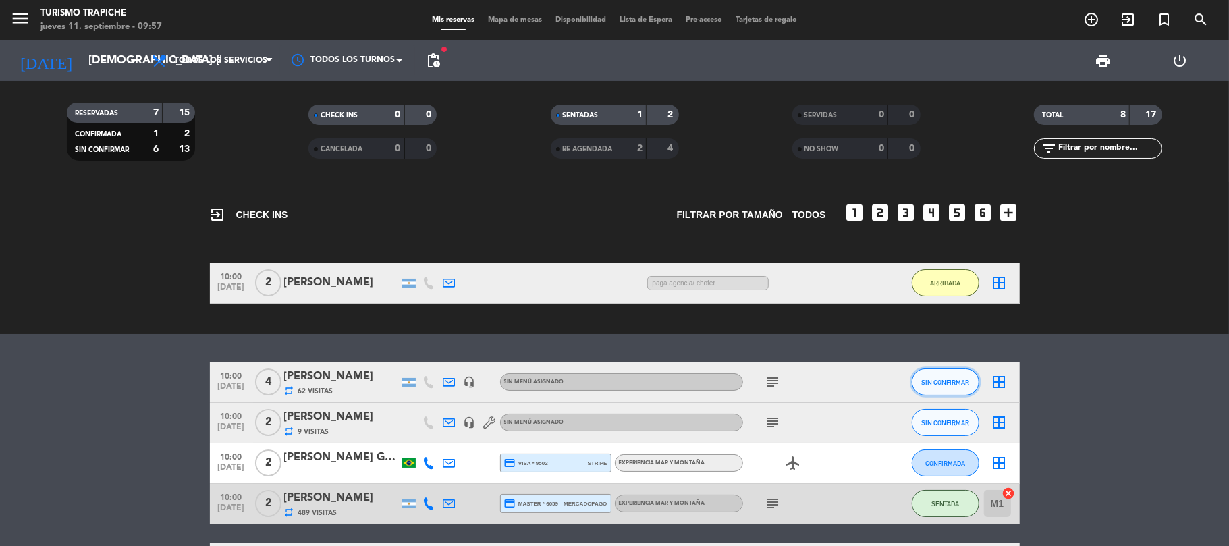
click at [946, 379] on span "SIN CONFIRMAR" at bounding box center [945, 382] width 48 height 7
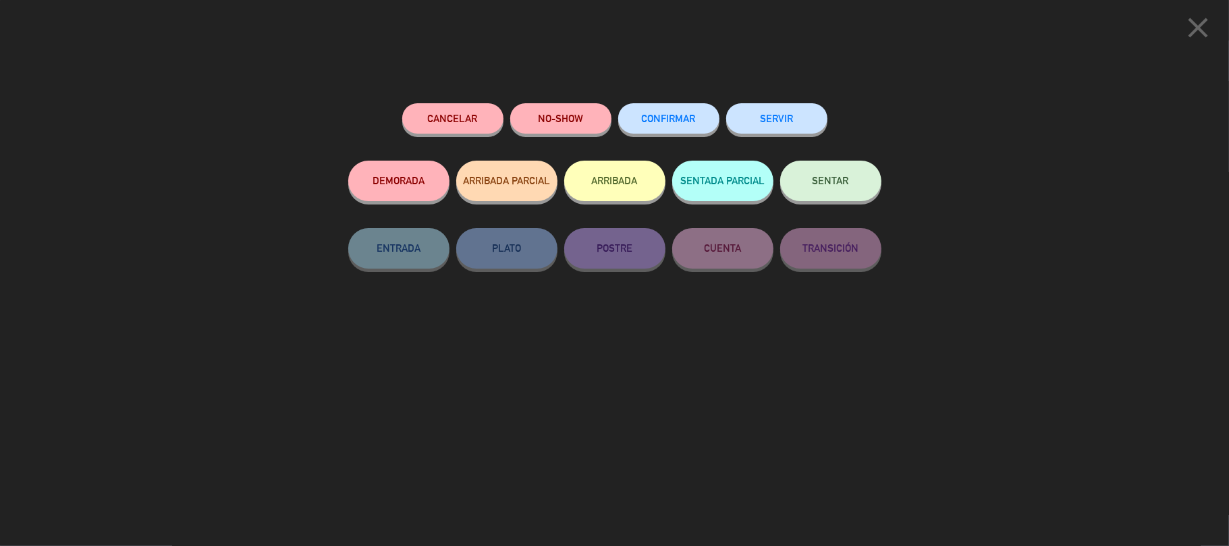
click at [824, 177] on span "SENTAR" at bounding box center [831, 180] width 36 height 11
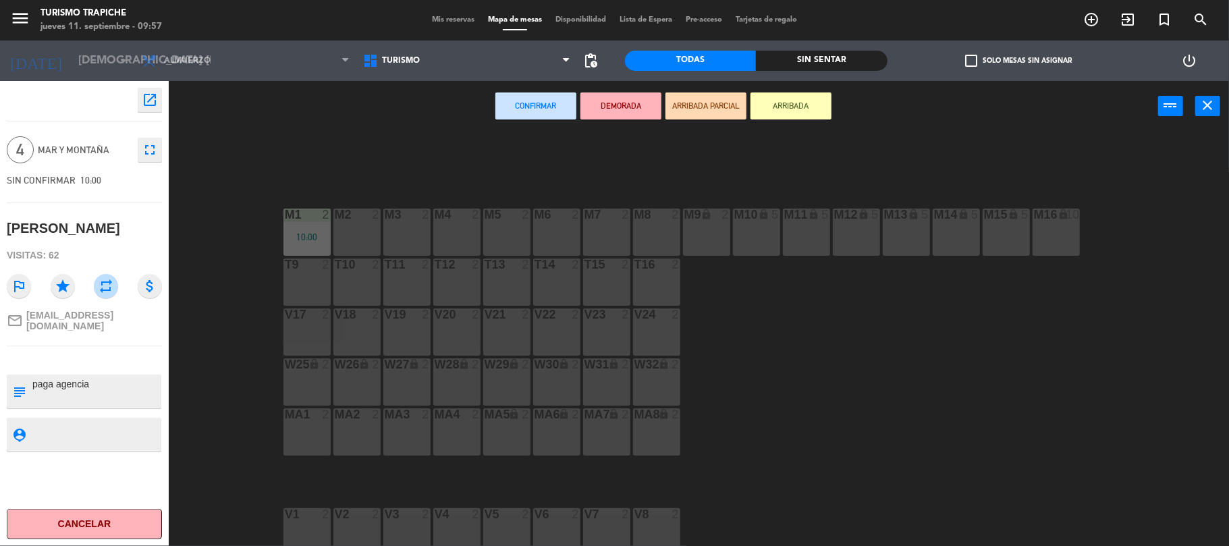
click at [348, 221] on div "M2 2" at bounding box center [356, 215] width 47 height 13
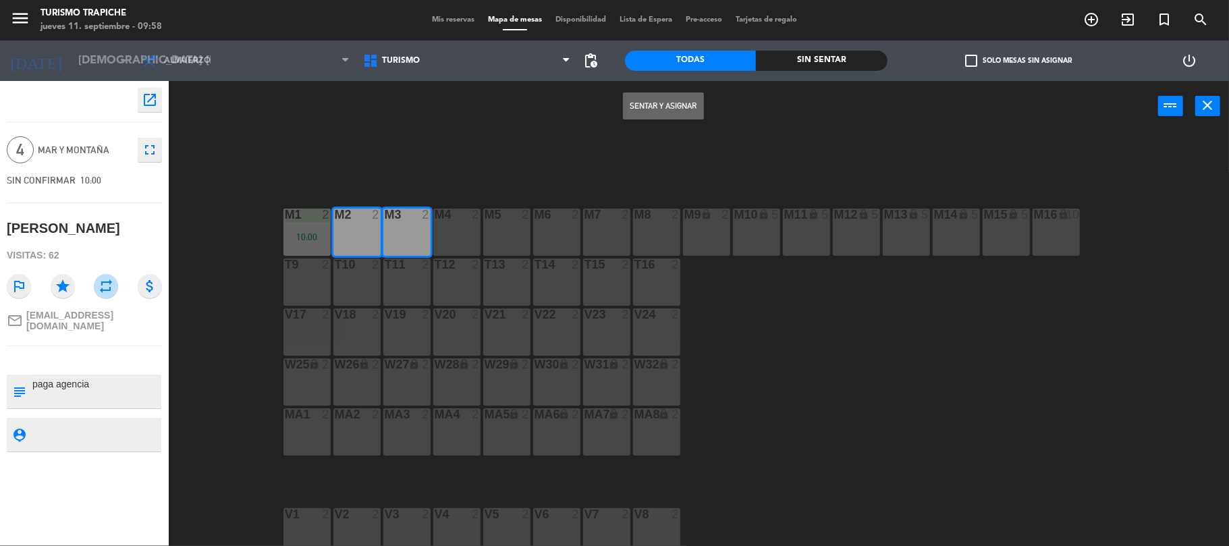
click at [664, 106] on button "Sentar y Asignar" at bounding box center [663, 105] width 81 height 27
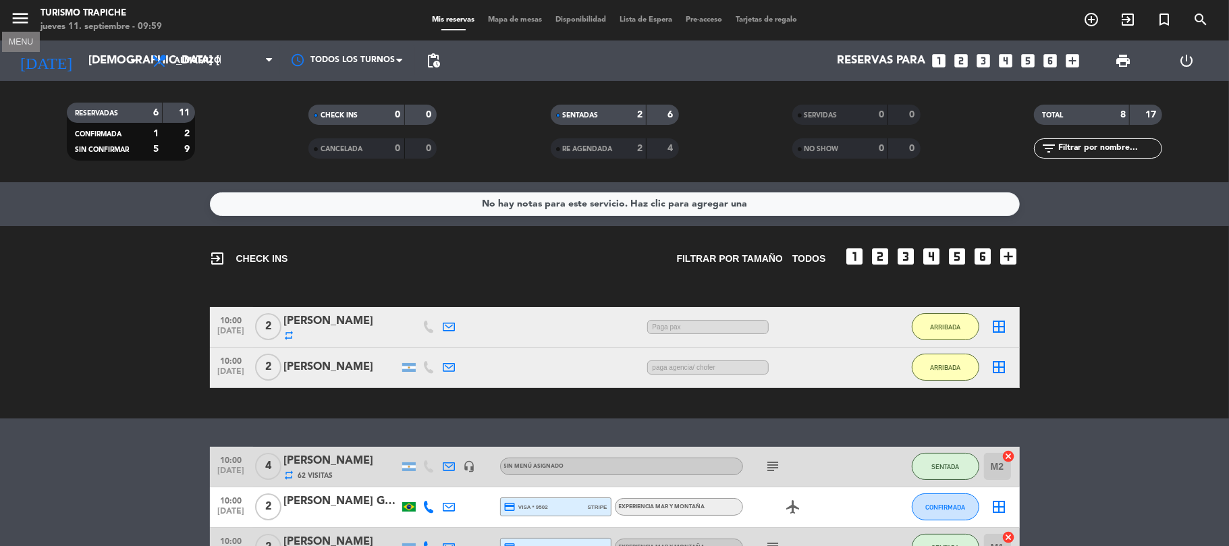
click at [17, 18] on icon "menu" at bounding box center [20, 18] width 20 height 20
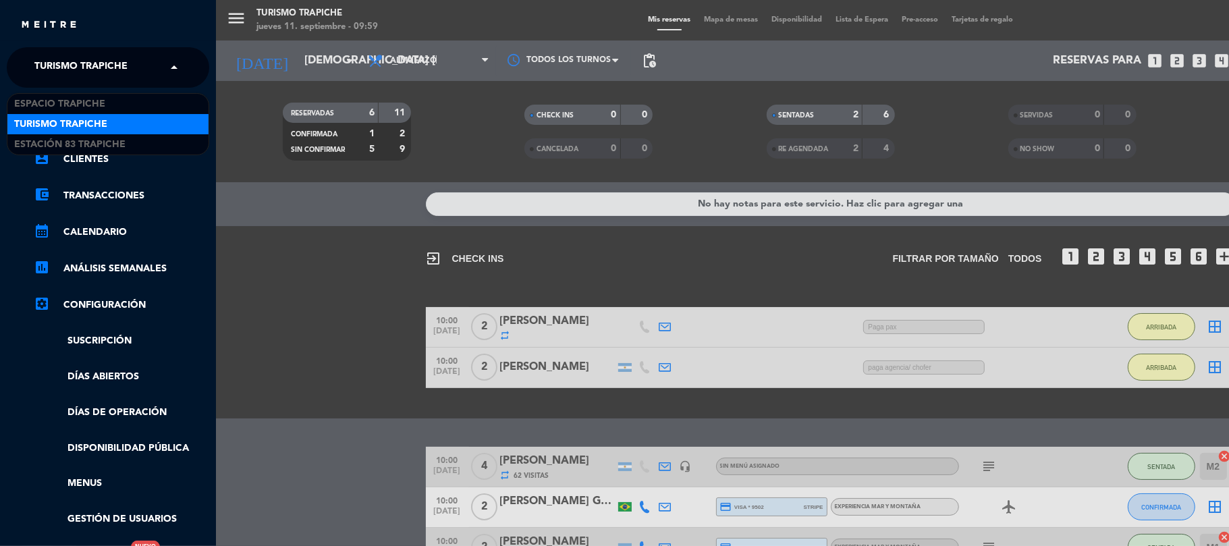
click at [131, 65] on div "× Turismo Trapiche" at bounding box center [88, 67] width 119 height 28
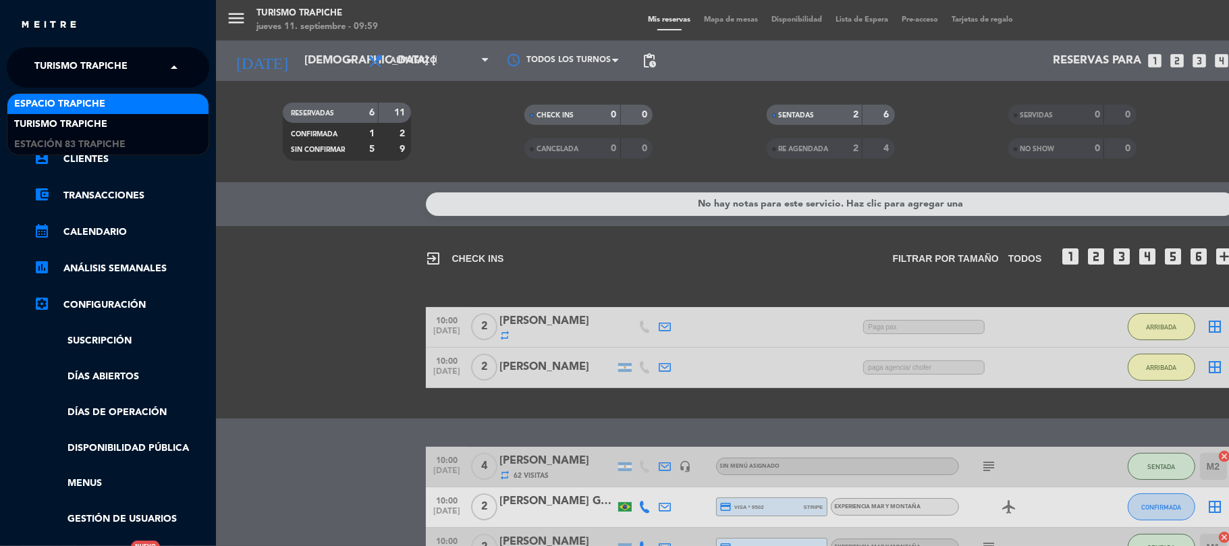
click at [94, 98] on span "Espacio Trapiche" at bounding box center [59, 105] width 91 height 16
